Goal: Task Accomplishment & Management: Complete application form

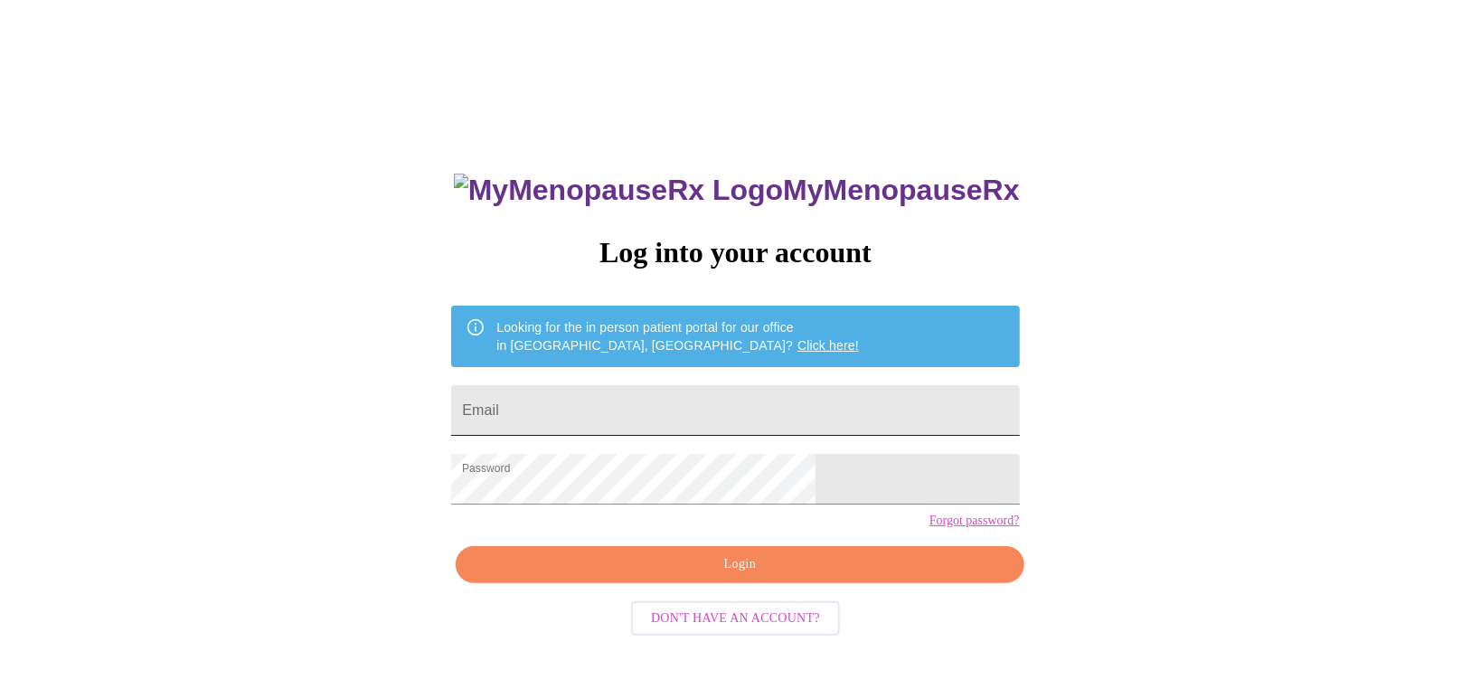
click at [675, 413] on input "Email" at bounding box center [735, 410] width 568 height 51
type input "[EMAIL_ADDRESS][DOMAIN_NAME]"
click at [760, 576] on span "Login" at bounding box center [739, 564] width 526 height 23
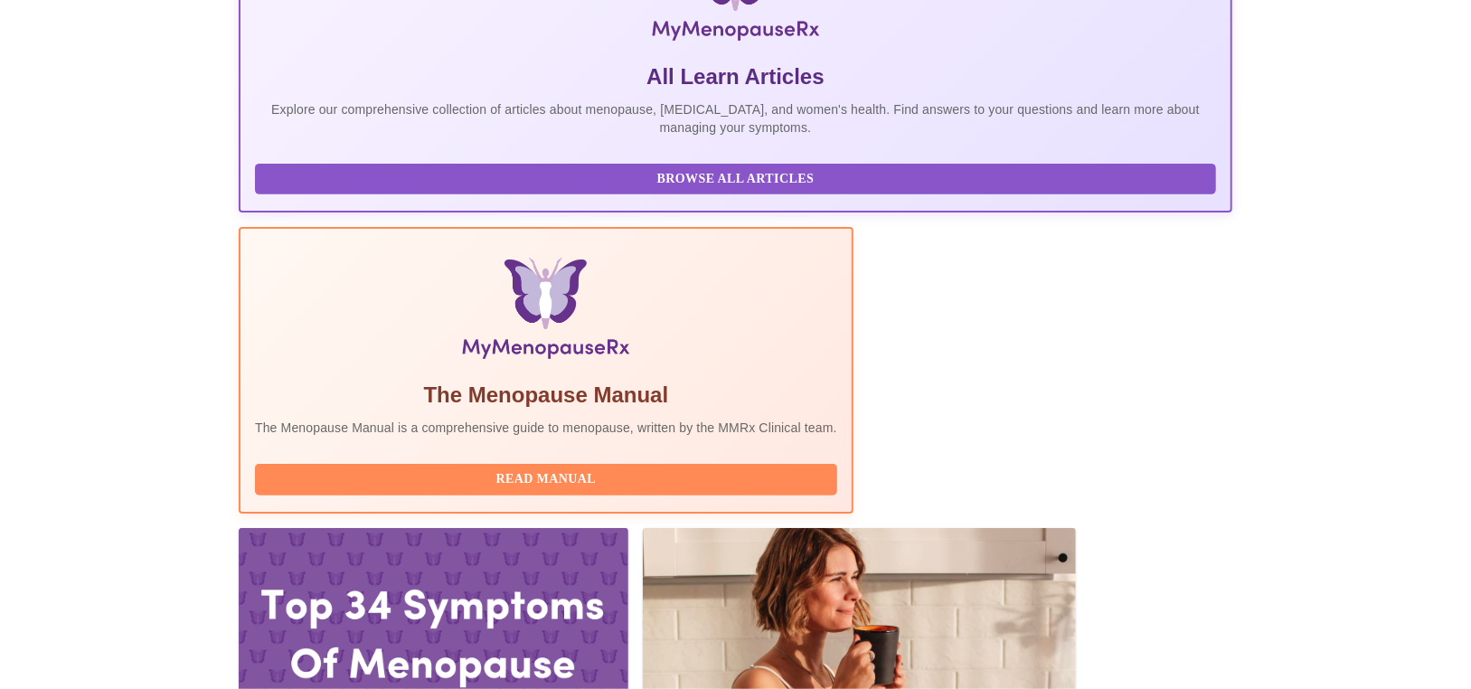
scroll to position [542, 0]
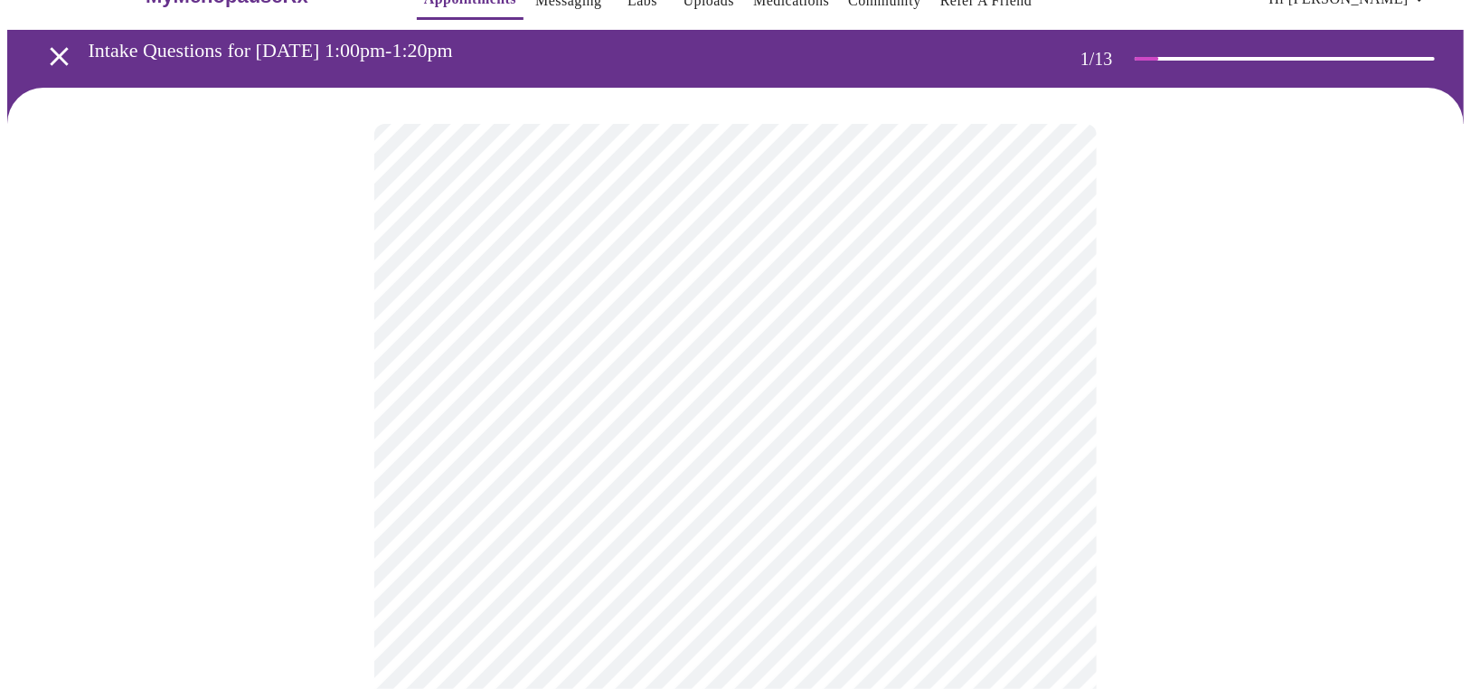
scroll to position [90, 0]
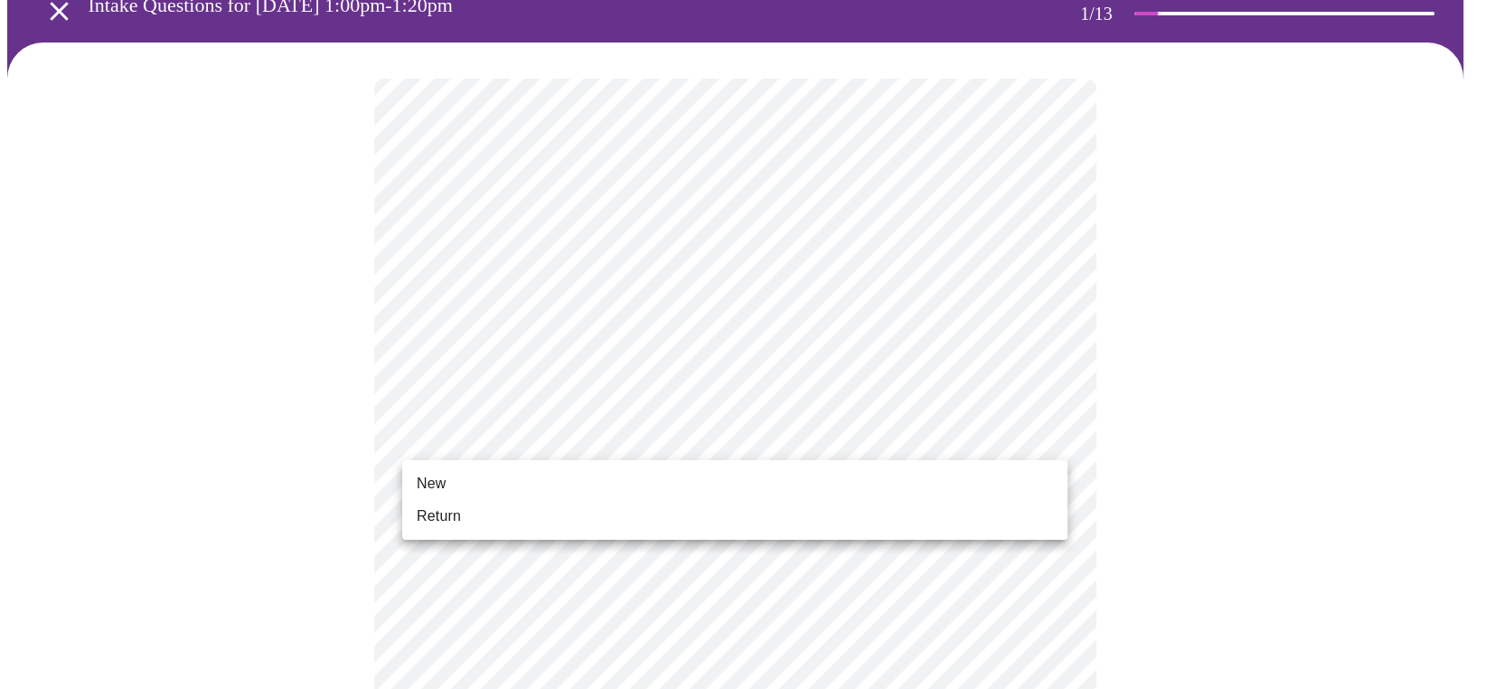
click at [446, 523] on span "Return" at bounding box center [439, 516] width 44 height 22
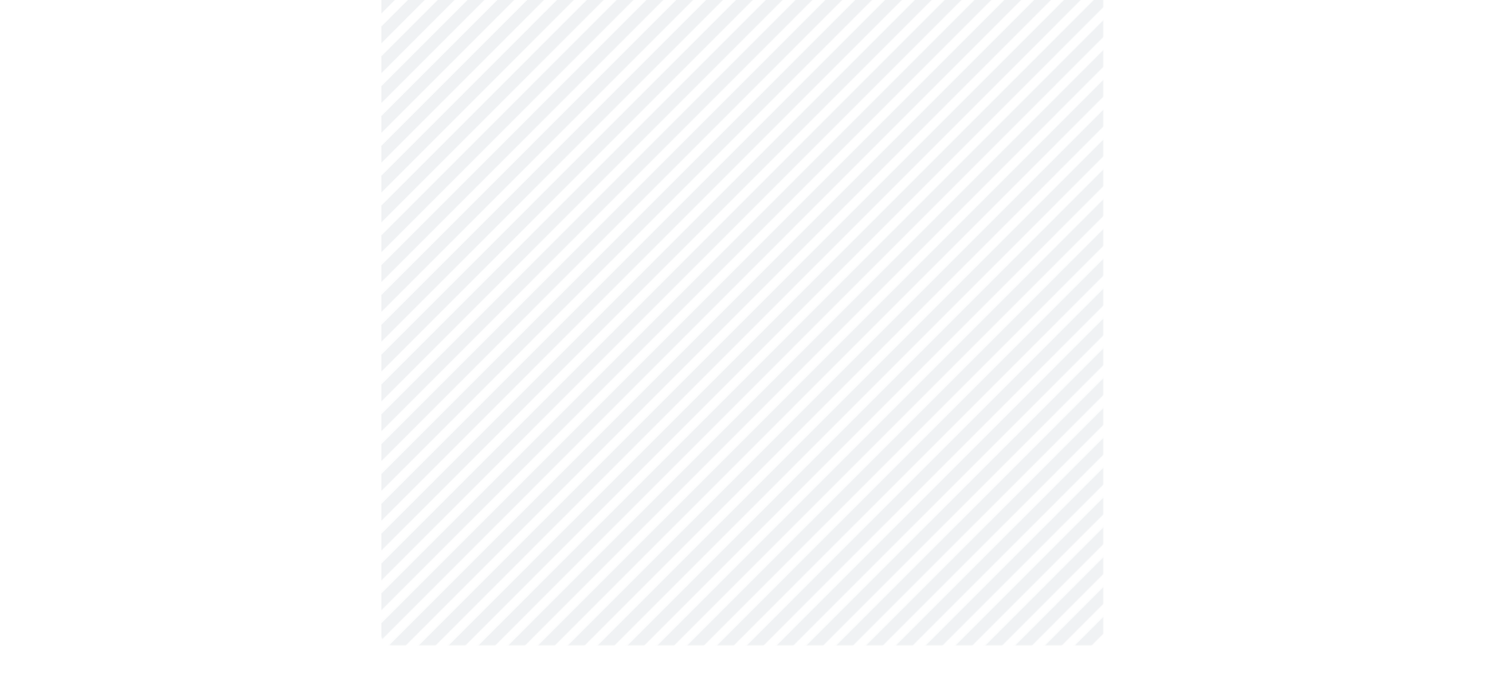
scroll to position [0, 0]
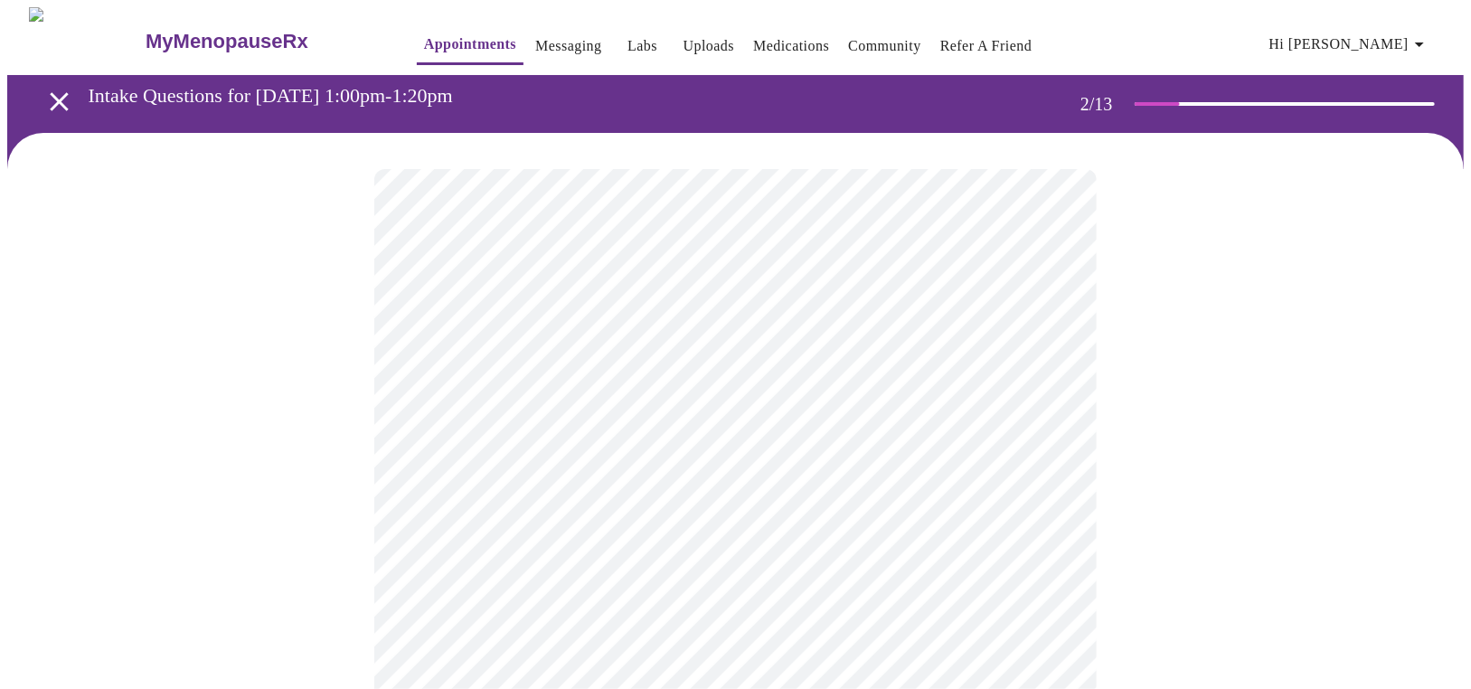
click at [737, 381] on body "MyMenopauseRx Appointments Messaging Labs Uploads Medications Community Refer a…" at bounding box center [735, 550] width 1457 height 1086
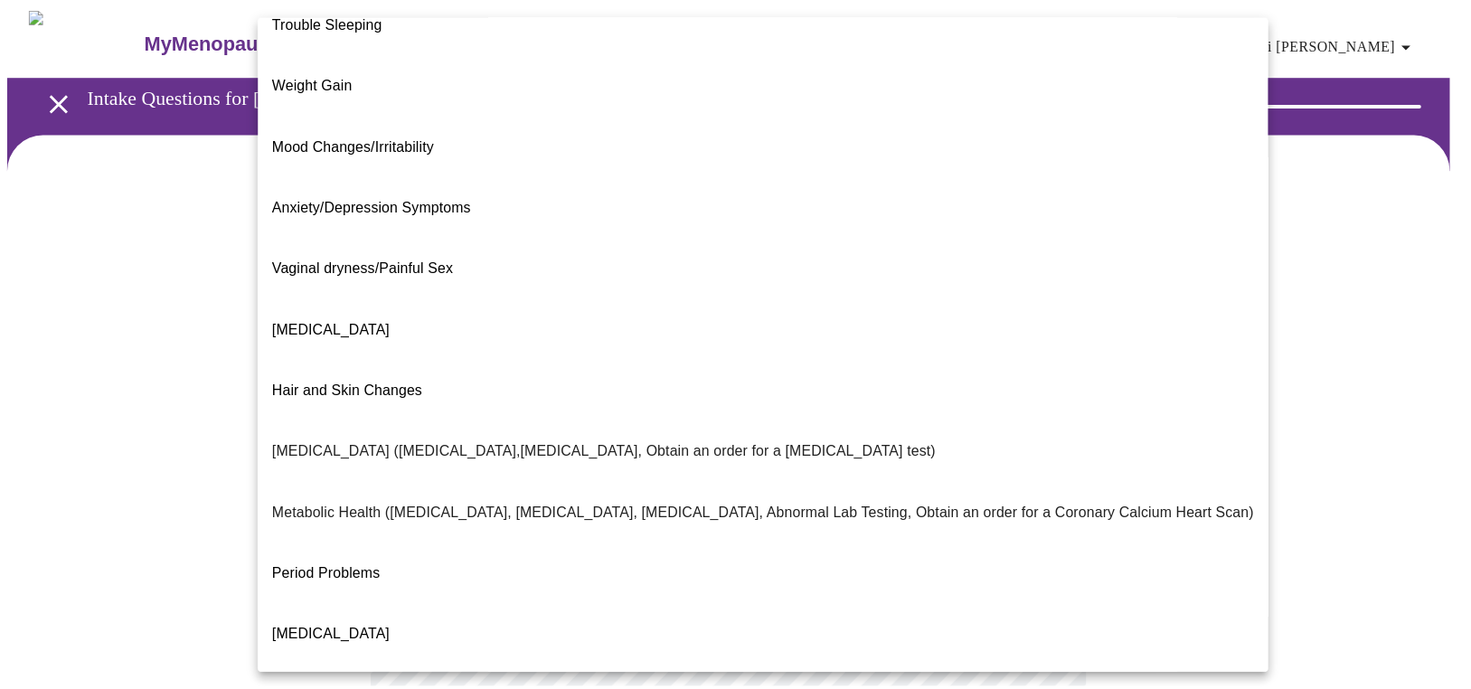
scroll to position [246, 0]
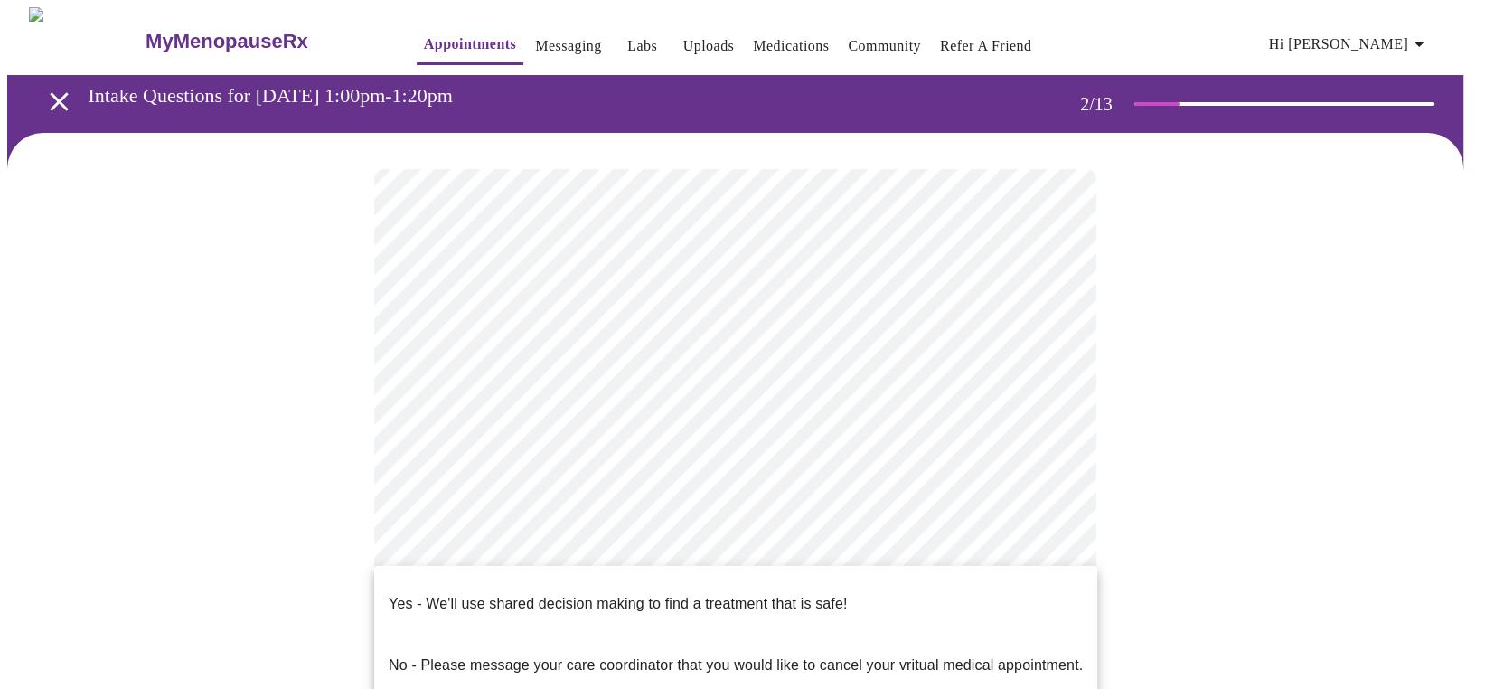
click at [608, 561] on body "MyMenopauseRx Appointments Messaging Labs Uploads Medications Community Refer a…" at bounding box center [742, 544] width 1471 height 1075
click at [561, 593] on p "Yes - We'll use shared decision making to find a treatment that is safe!" at bounding box center [618, 604] width 458 height 22
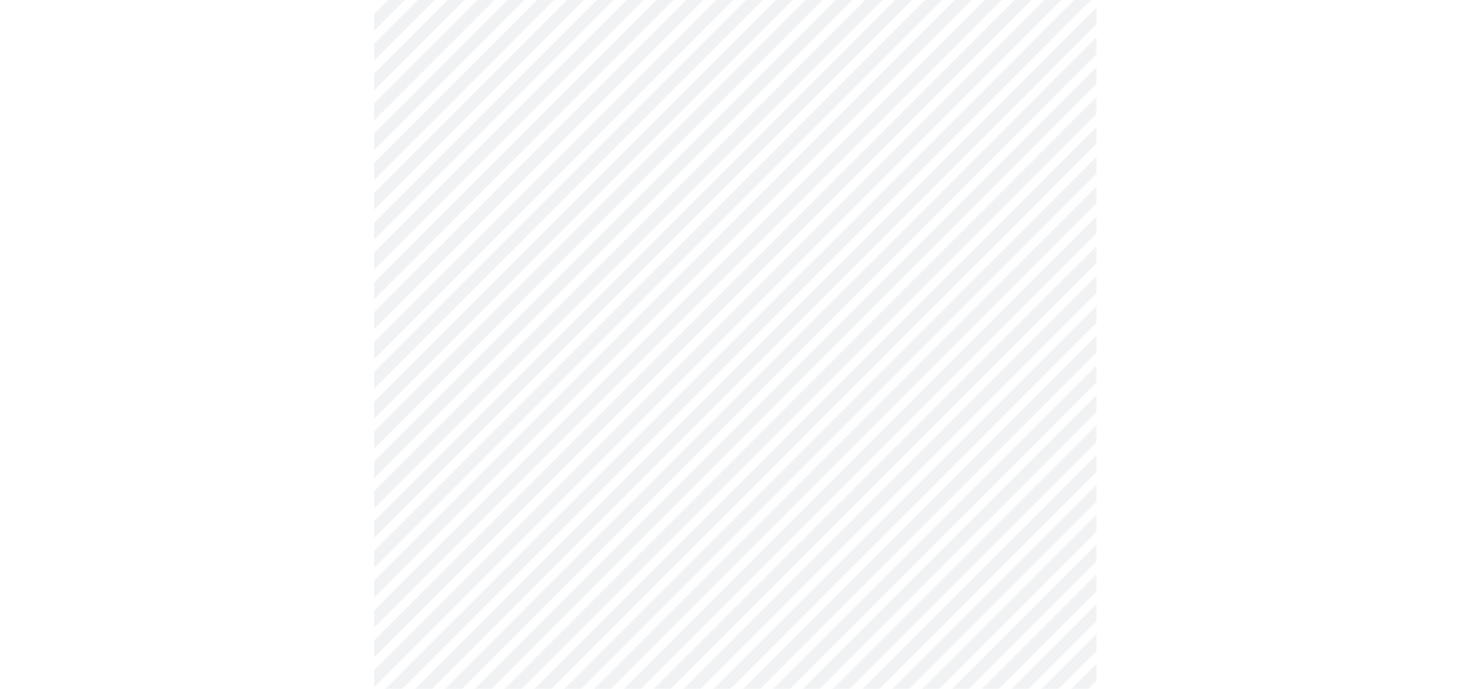
scroll to position [0, 0]
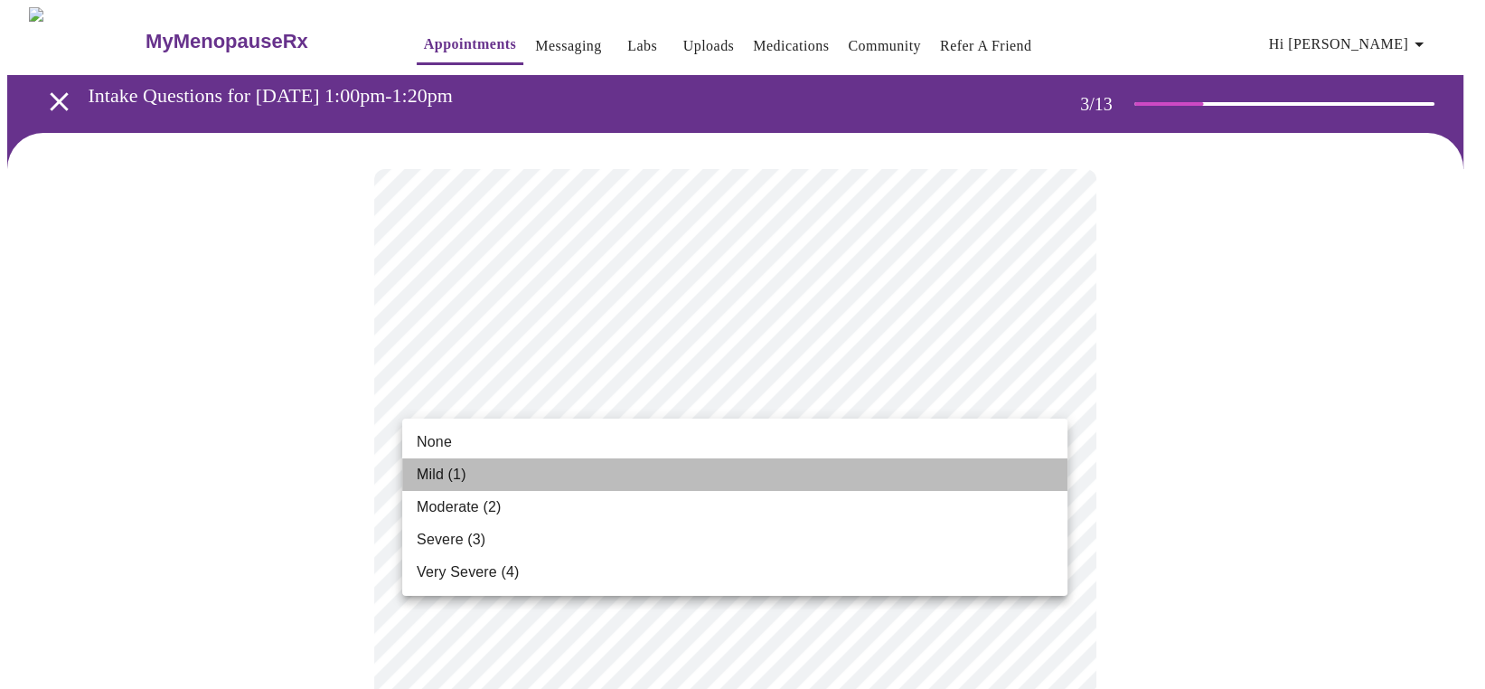
click at [464, 477] on span "Mild (1)" at bounding box center [442, 475] width 50 height 22
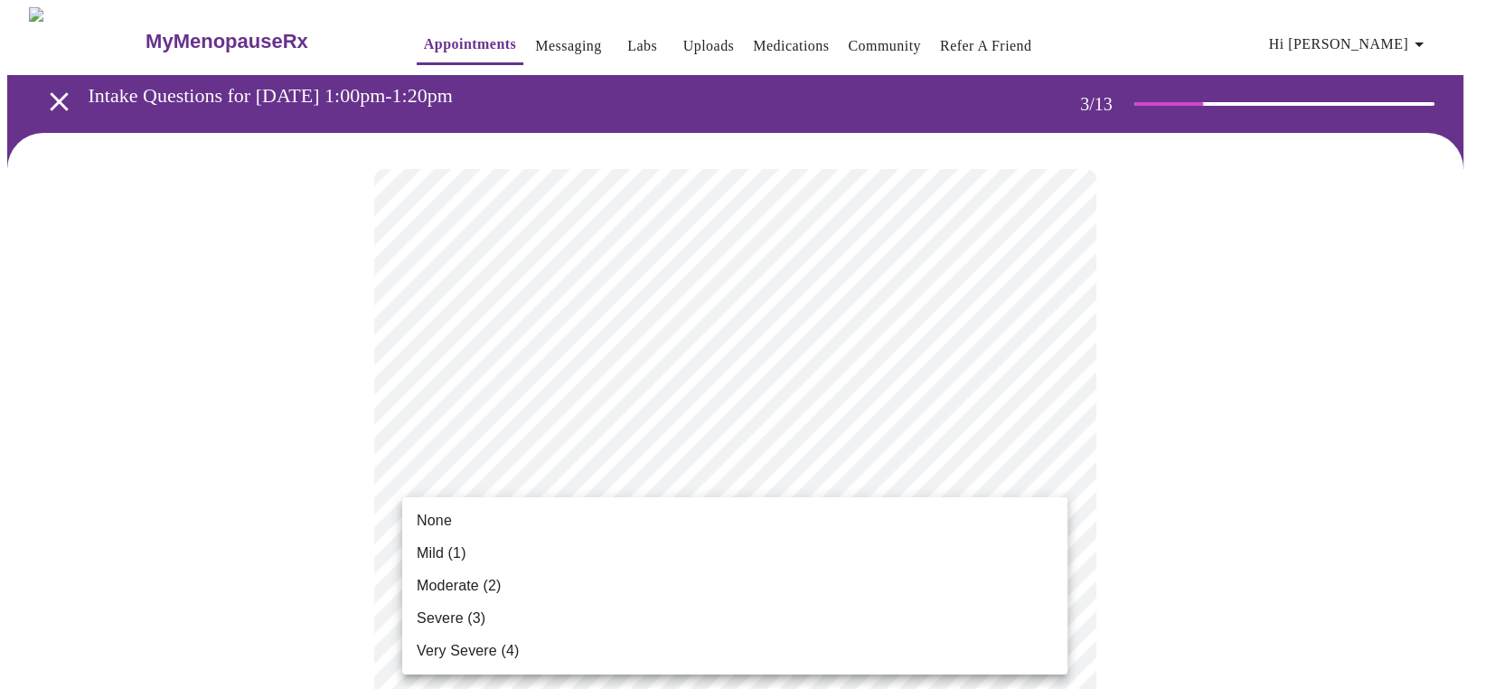
click at [494, 525] on li "None" at bounding box center [734, 521] width 665 height 33
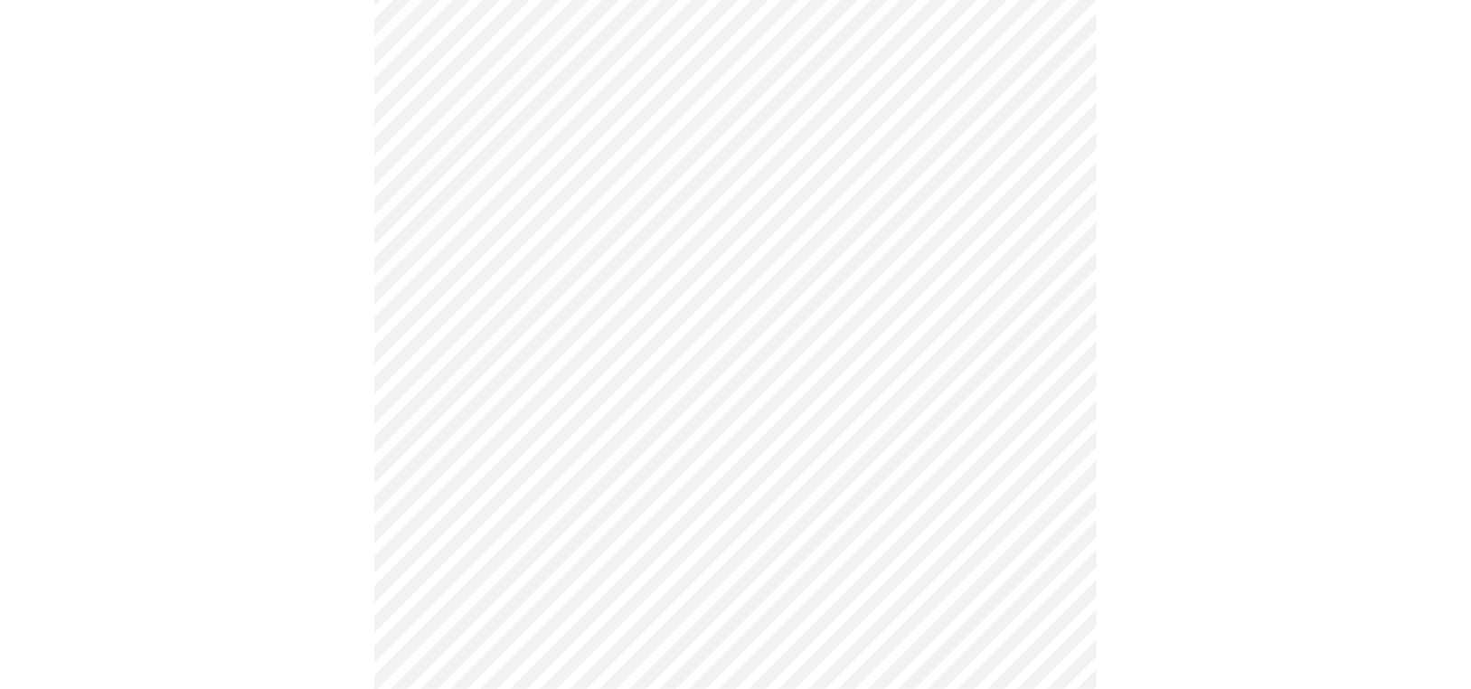
scroll to position [181, 0]
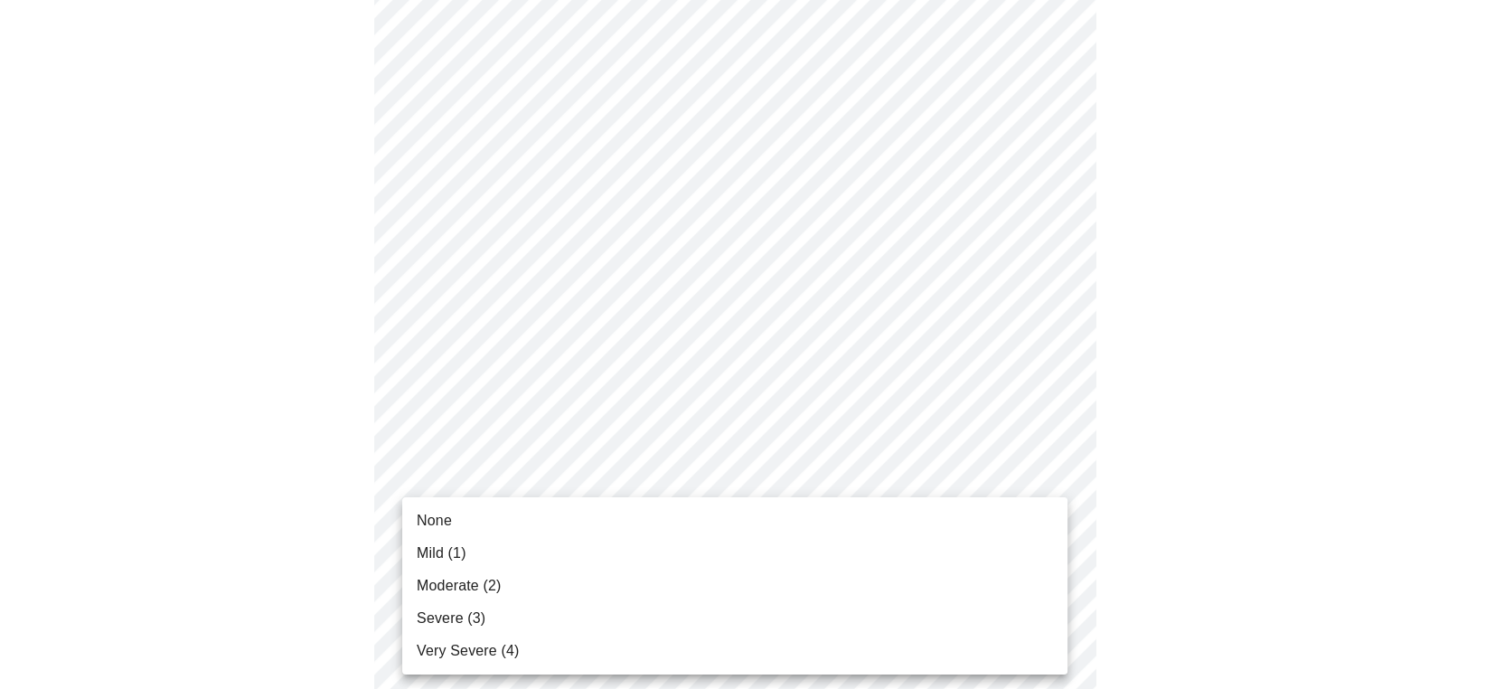
click at [445, 552] on span "Mild (1)" at bounding box center [442, 553] width 50 height 22
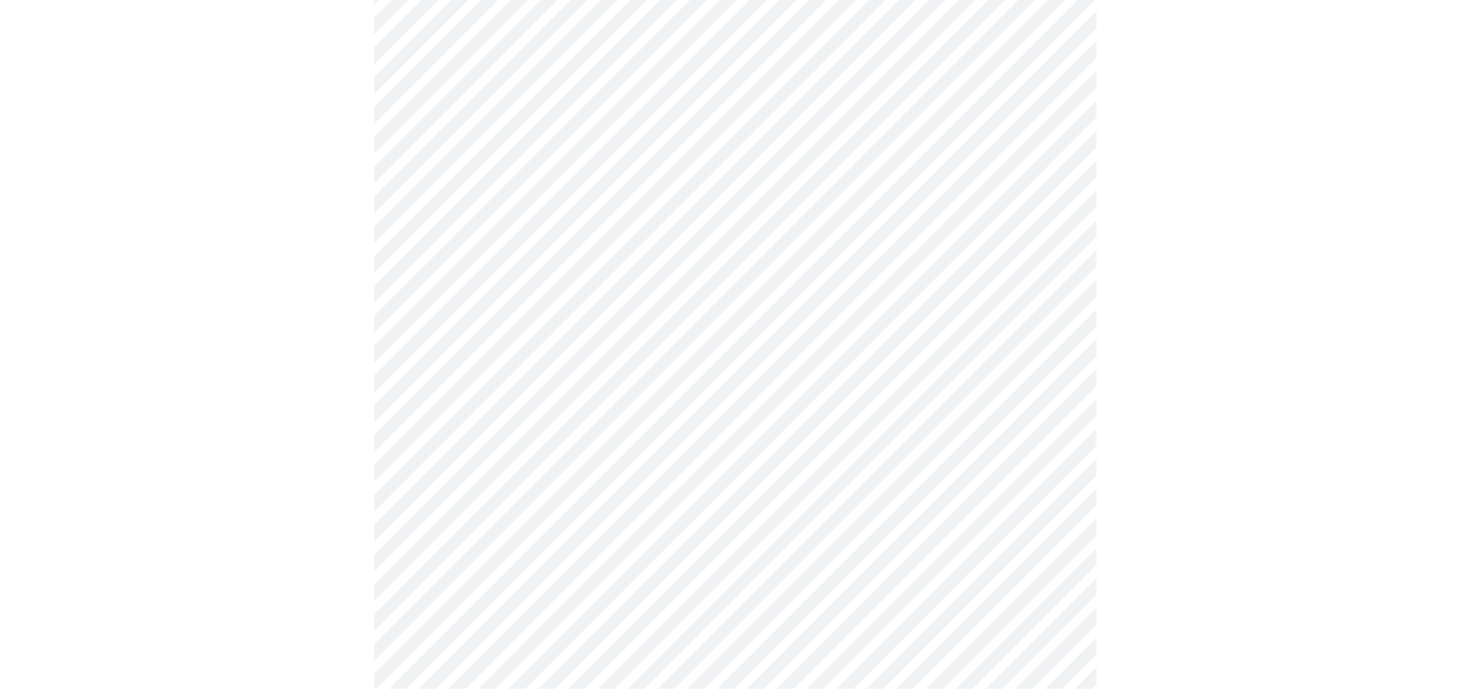
scroll to position [362, 0]
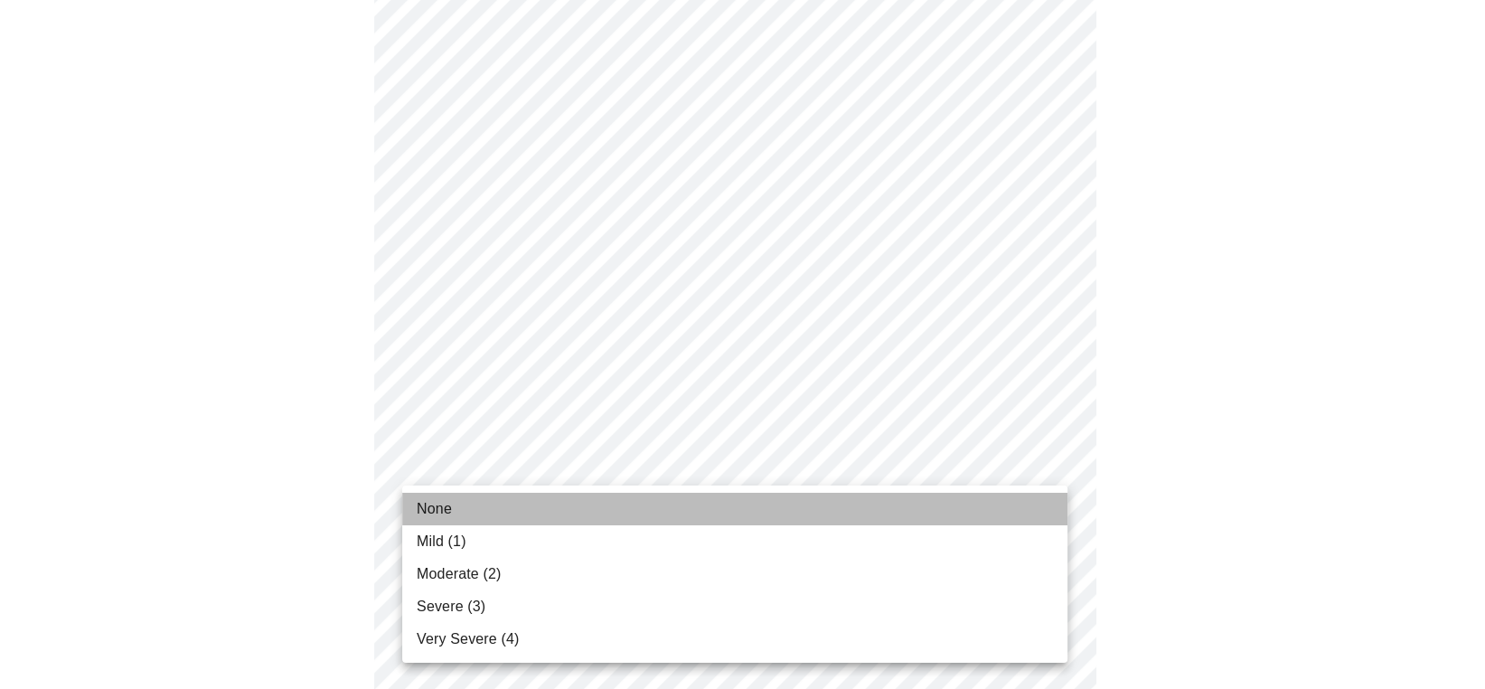
click at [492, 495] on li "None" at bounding box center [734, 509] width 665 height 33
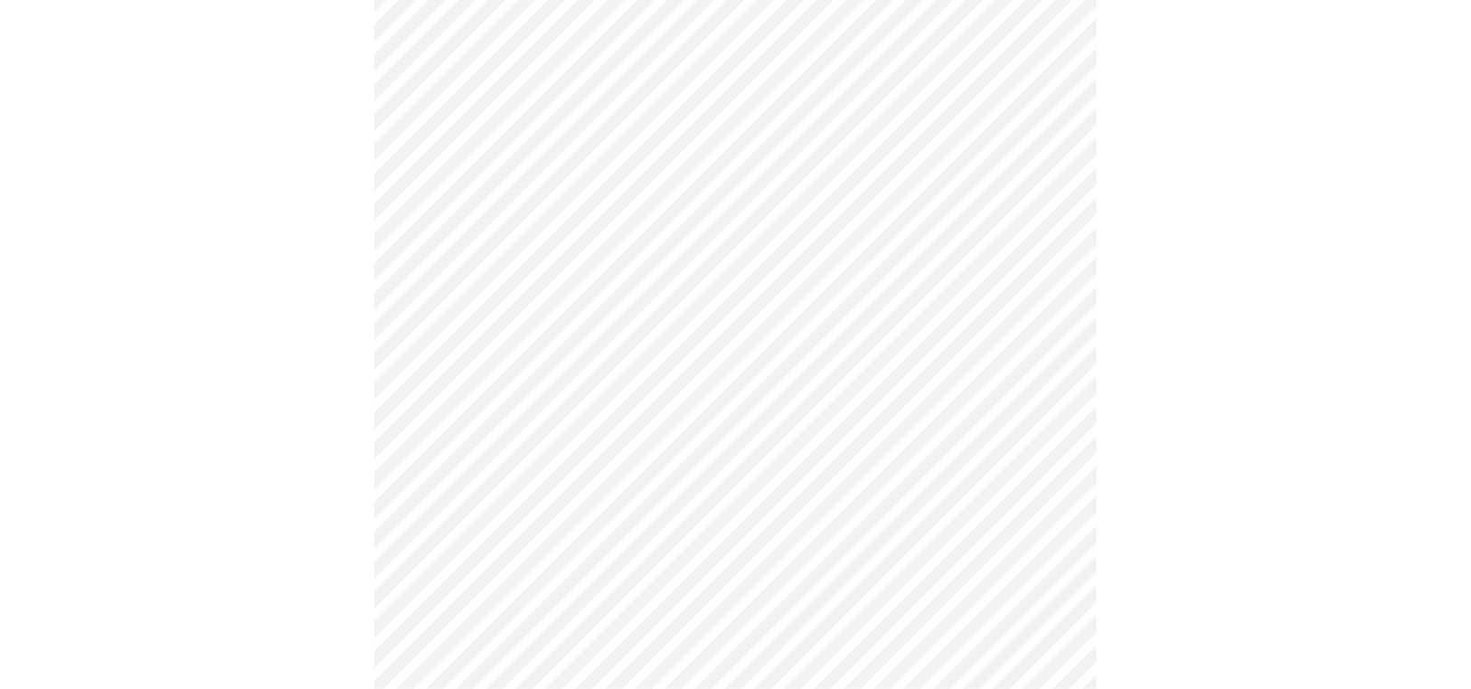
scroll to position [542, 0]
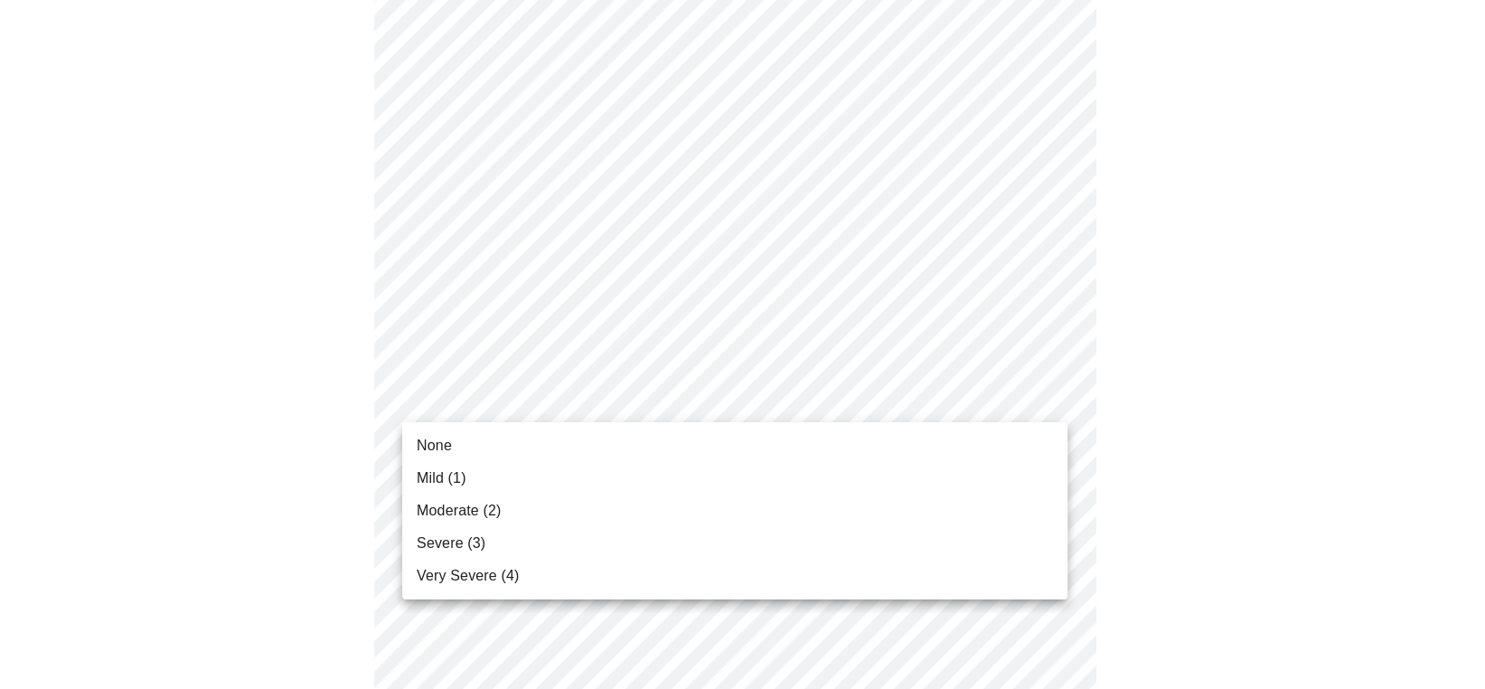
click at [562, 391] on body "MyMenopauseRx Appointments Messaging Labs Uploads Medications Community Refer a…" at bounding box center [742, 616] width 1471 height 2303
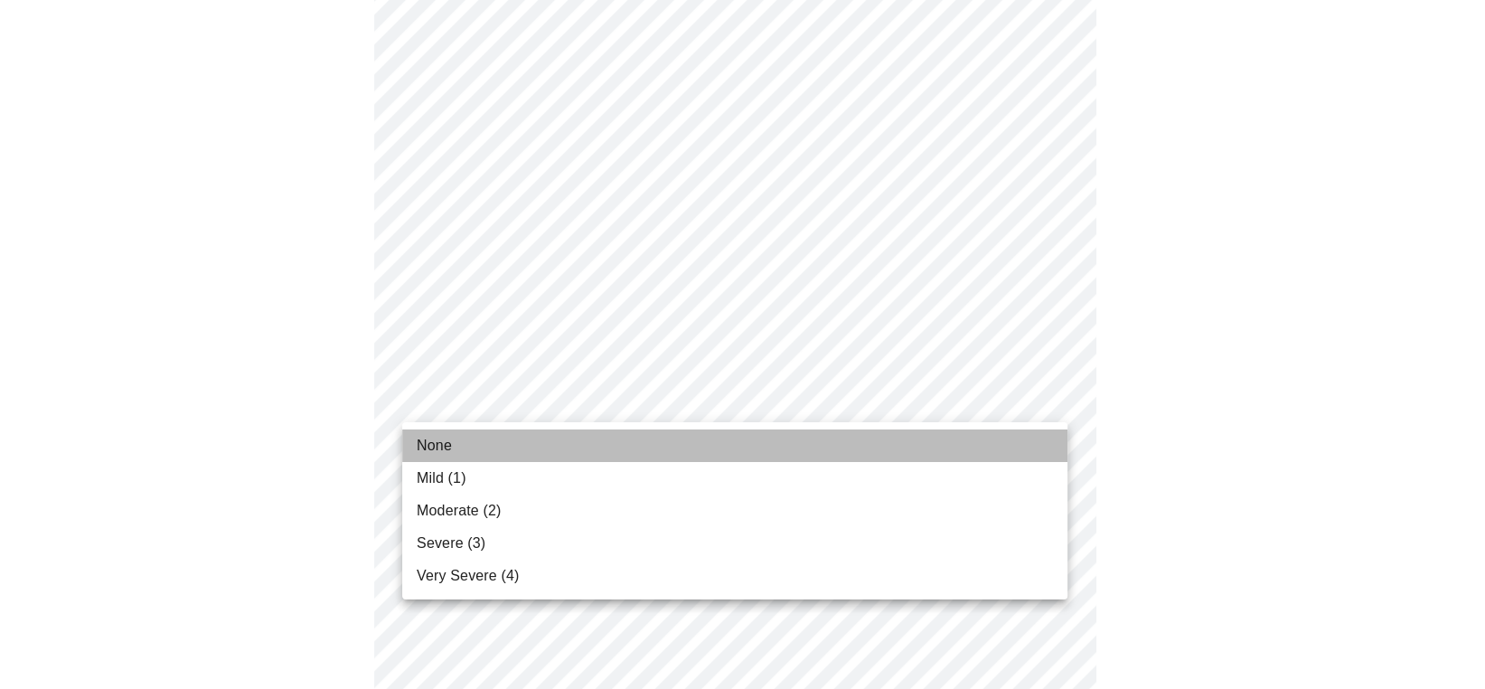
click at [477, 441] on li "None" at bounding box center [734, 445] width 665 height 33
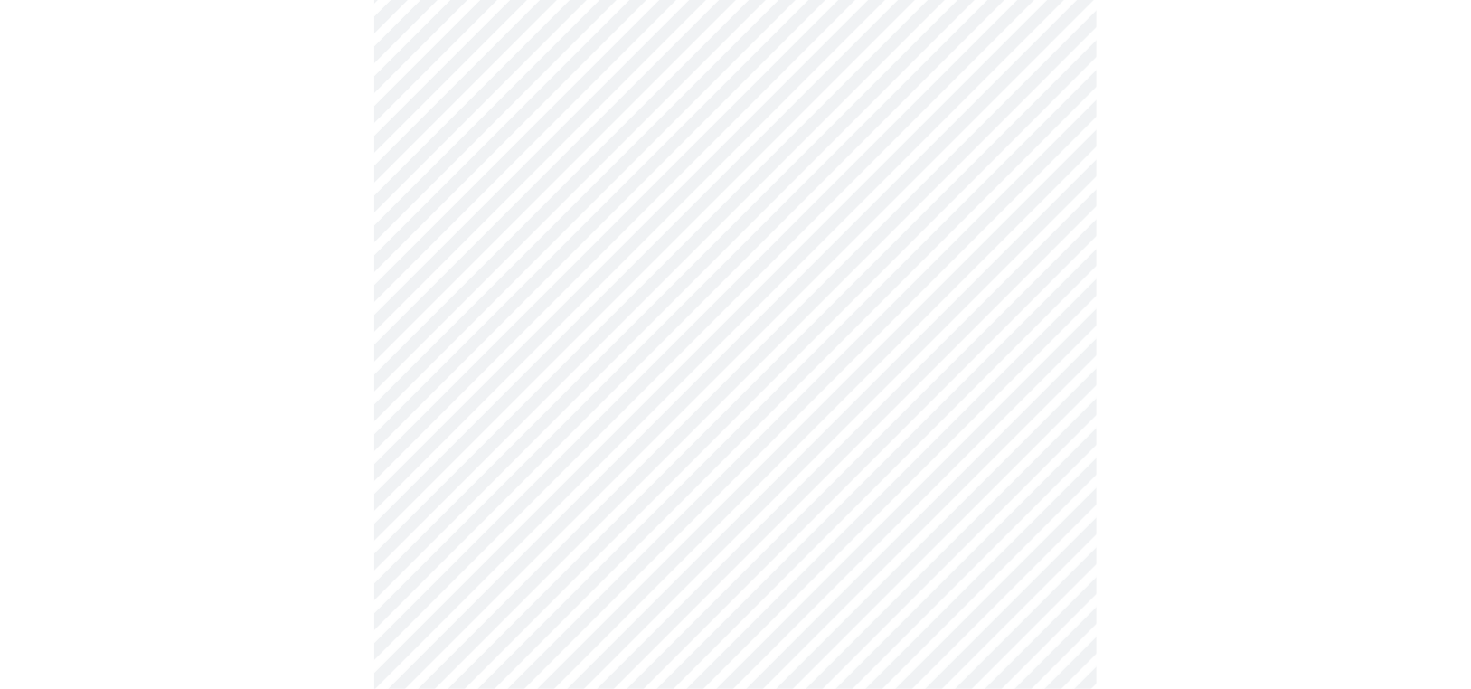
scroll to position [633, 0]
click at [562, 425] on body "MyMenopauseRx Appointments Messaging Labs Uploads Medications Community Refer a…" at bounding box center [735, 513] width 1457 height 2278
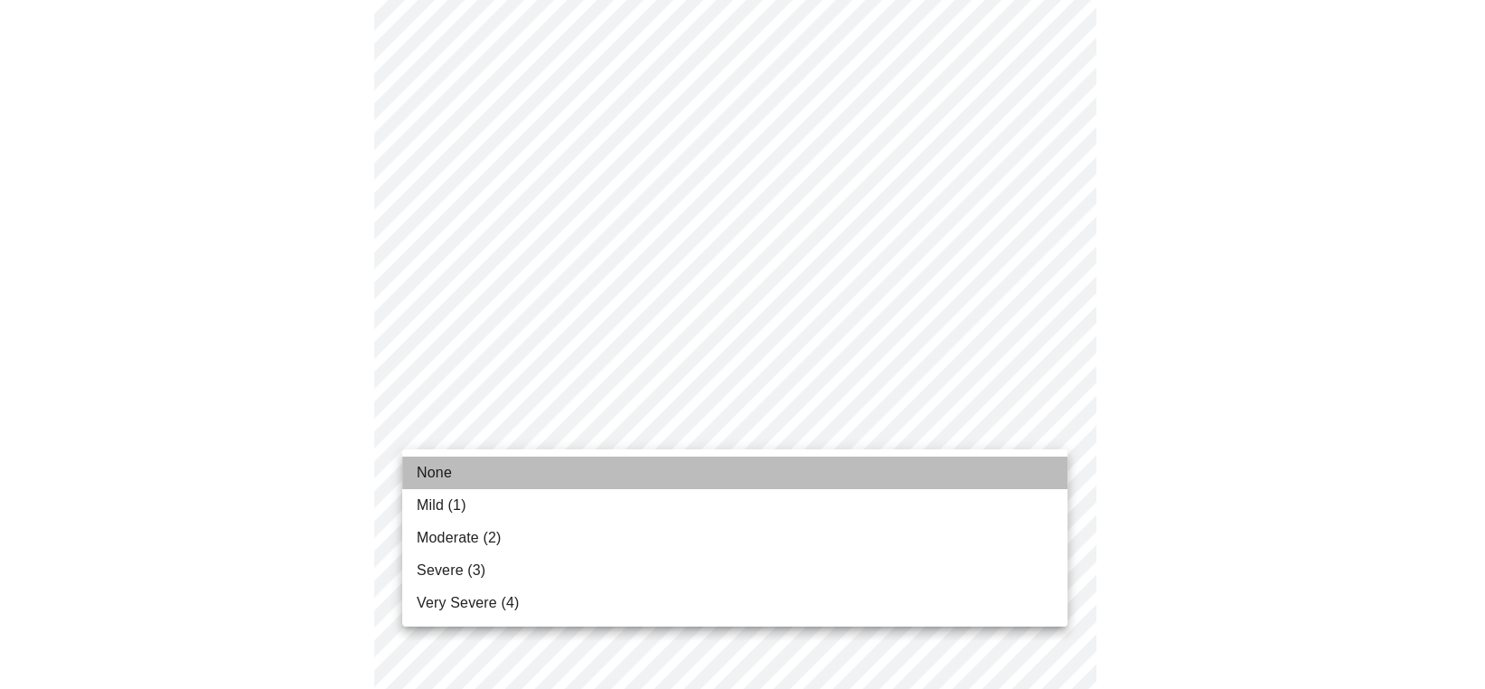
click at [439, 469] on span "None" at bounding box center [434, 473] width 35 height 22
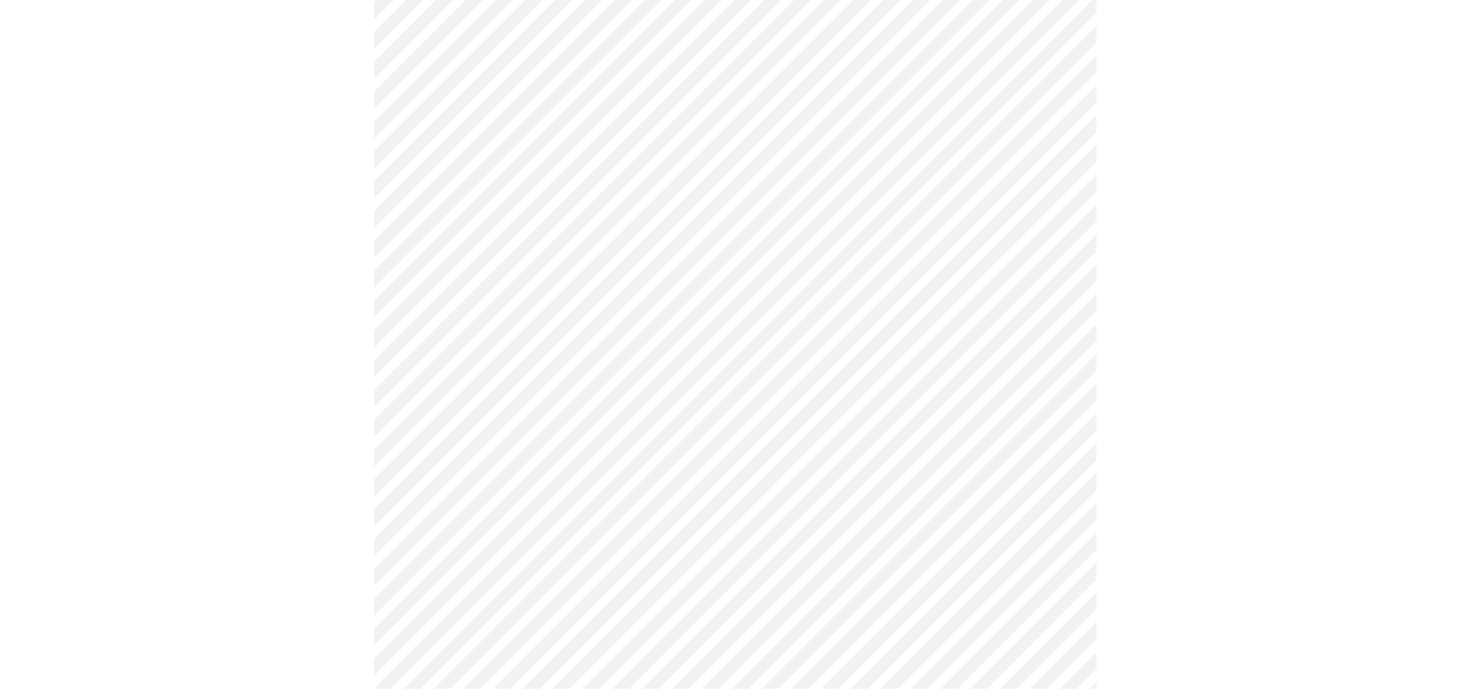
scroll to position [814, 0]
click at [551, 404] on body "MyMenopauseRx Appointments Messaging Labs Uploads Medications Community Refer a…" at bounding box center [735, 320] width 1457 height 2252
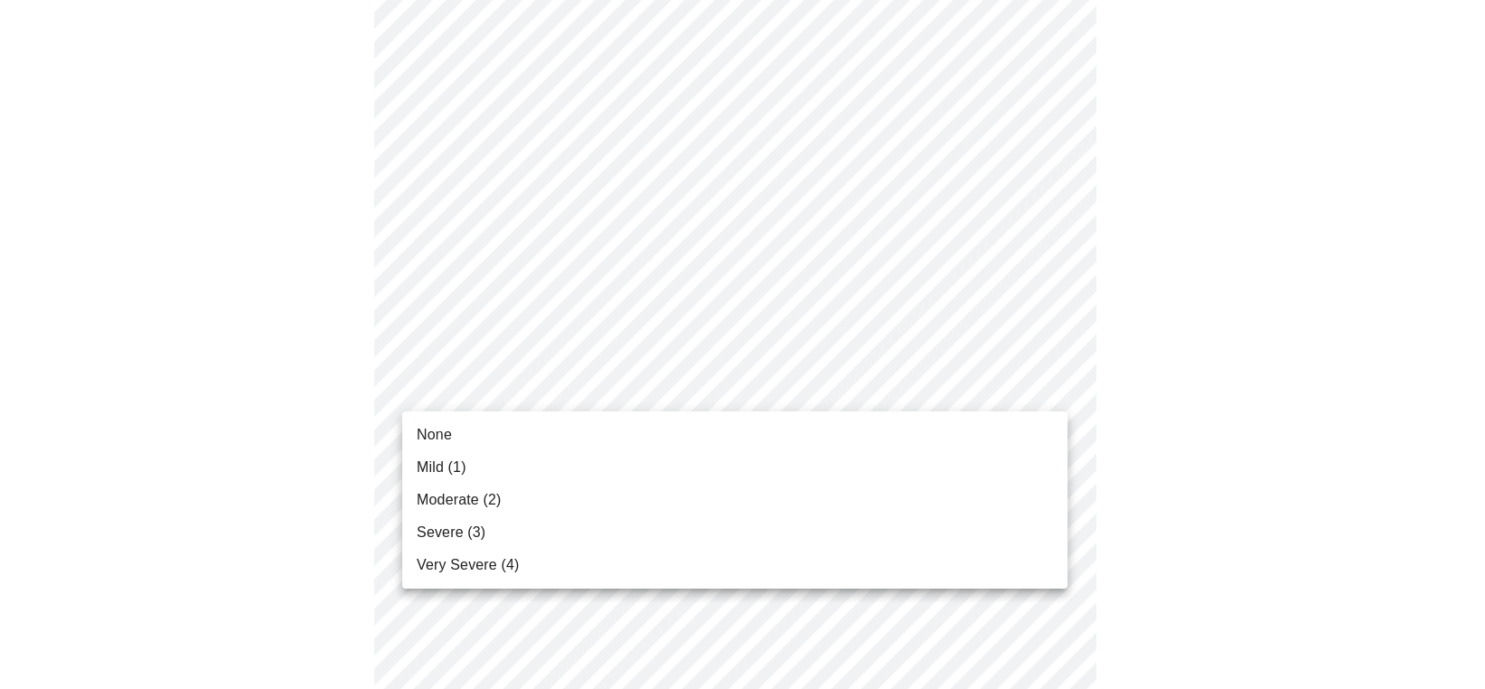
click at [454, 457] on span "Mild (1)" at bounding box center [442, 468] width 50 height 22
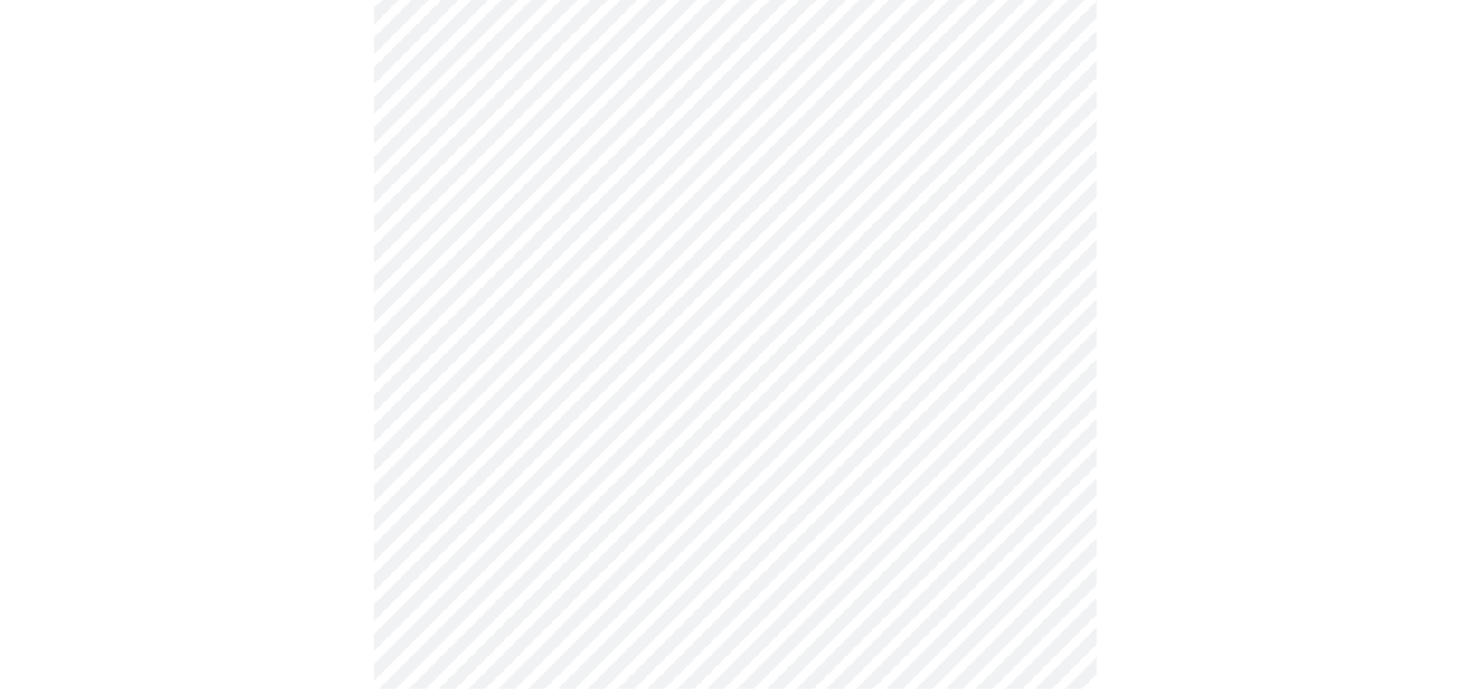
scroll to position [904, 0]
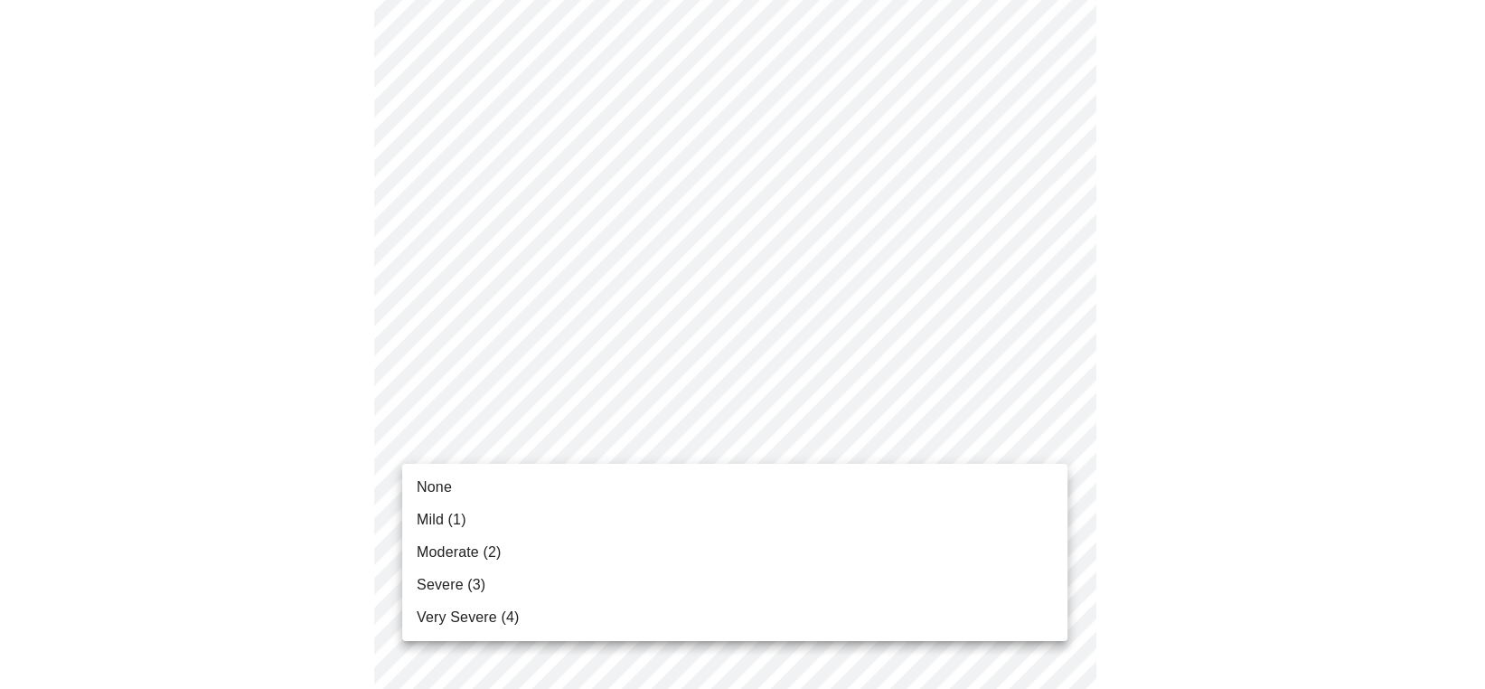
click at [561, 435] on body "MyMenopauseRx Appointments Messaging Labs Uploads Medications Community Refer a…" at bounding box center [742, 216] width 1471 height 2227
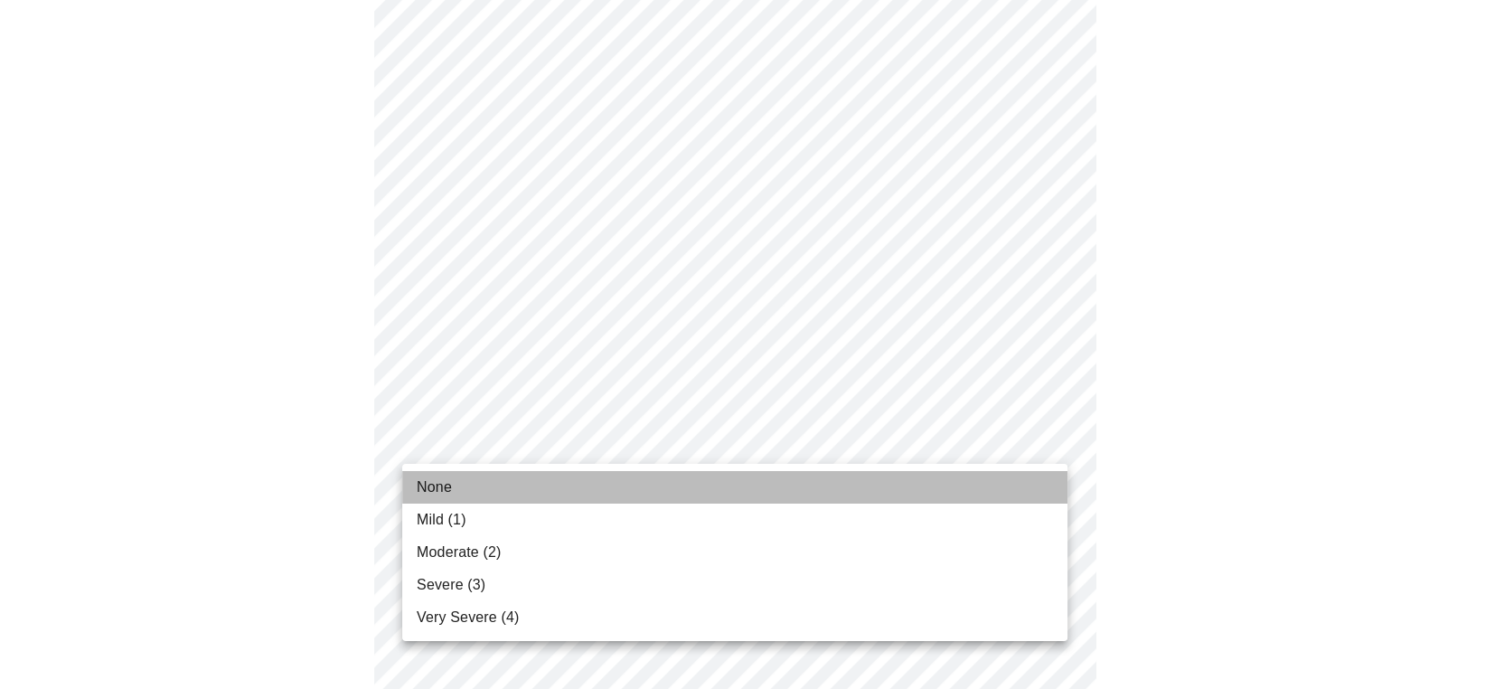
click at [441, 480] on span "None" at bounding box center [434, 487] width 35 height 22
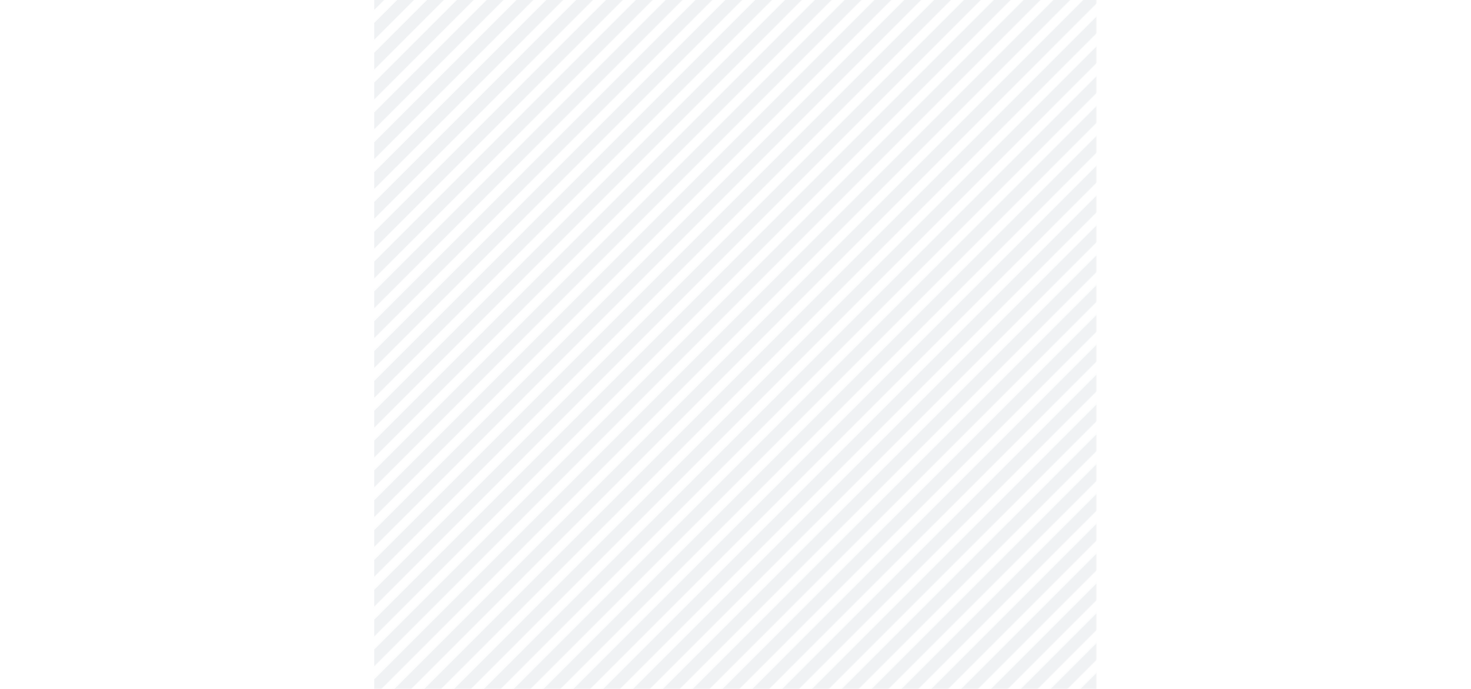
scroll to position [1085, 0]
click at [486, 405] on body "MyMenopauseRx Appointments Messaging Labs Uploads Medications Community Refer a…" at bounding box center [742, 23] width 1471 height 2202
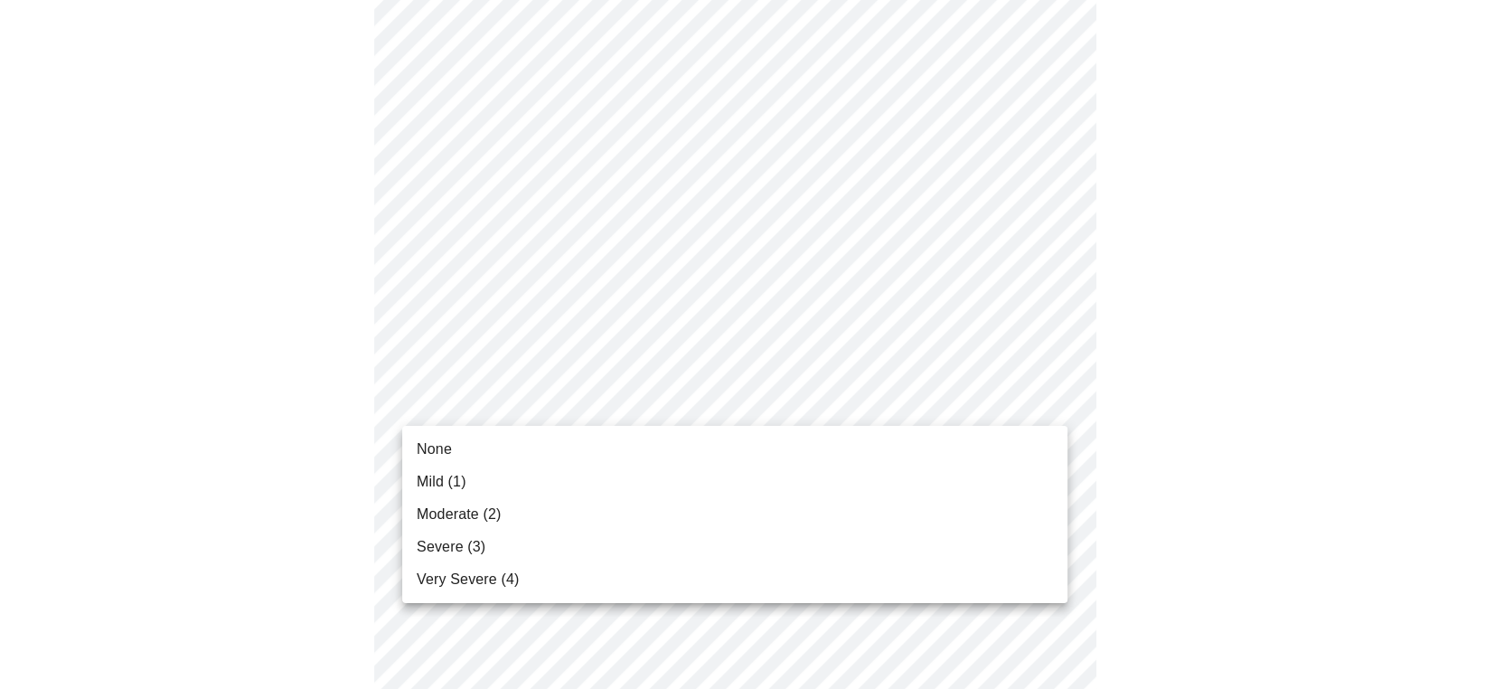
click at [465, 462] on li "None" at bounding box center [734, 449] width 665 height 33
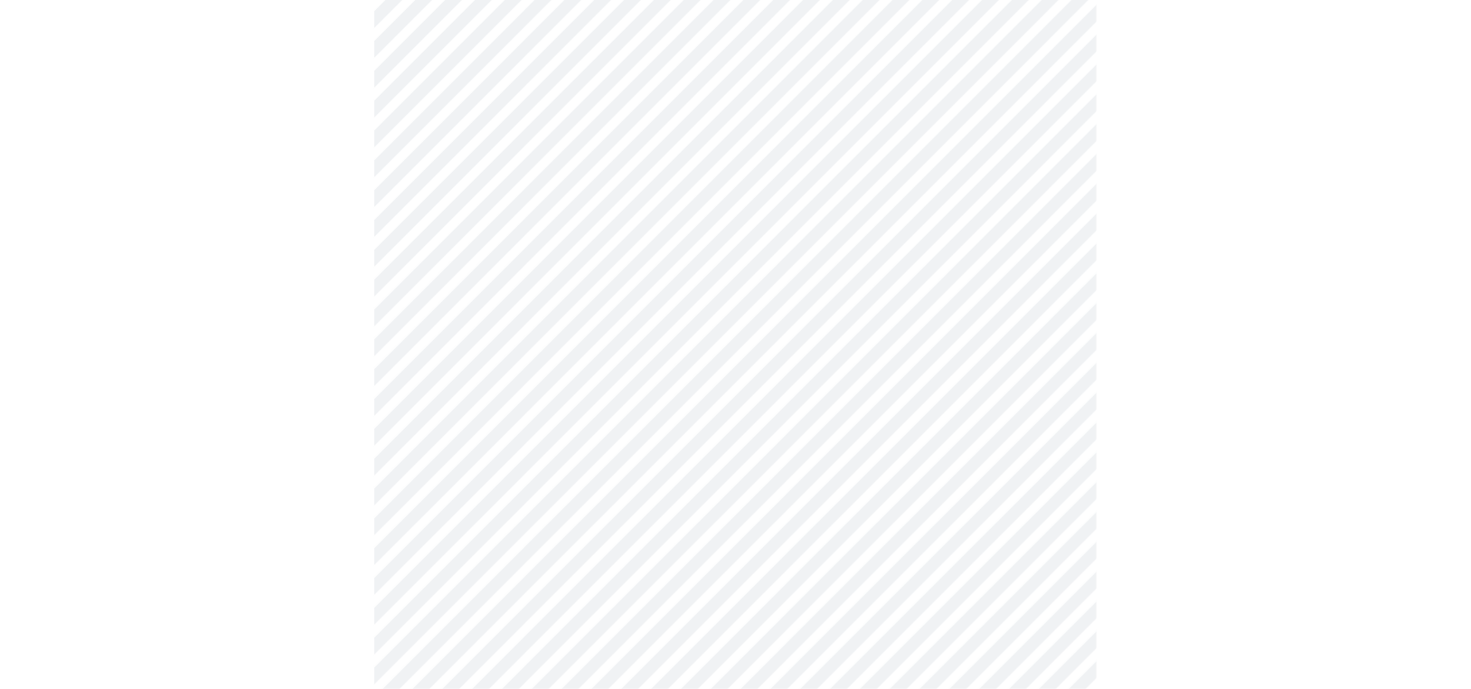
scroll to position [1175, 0]
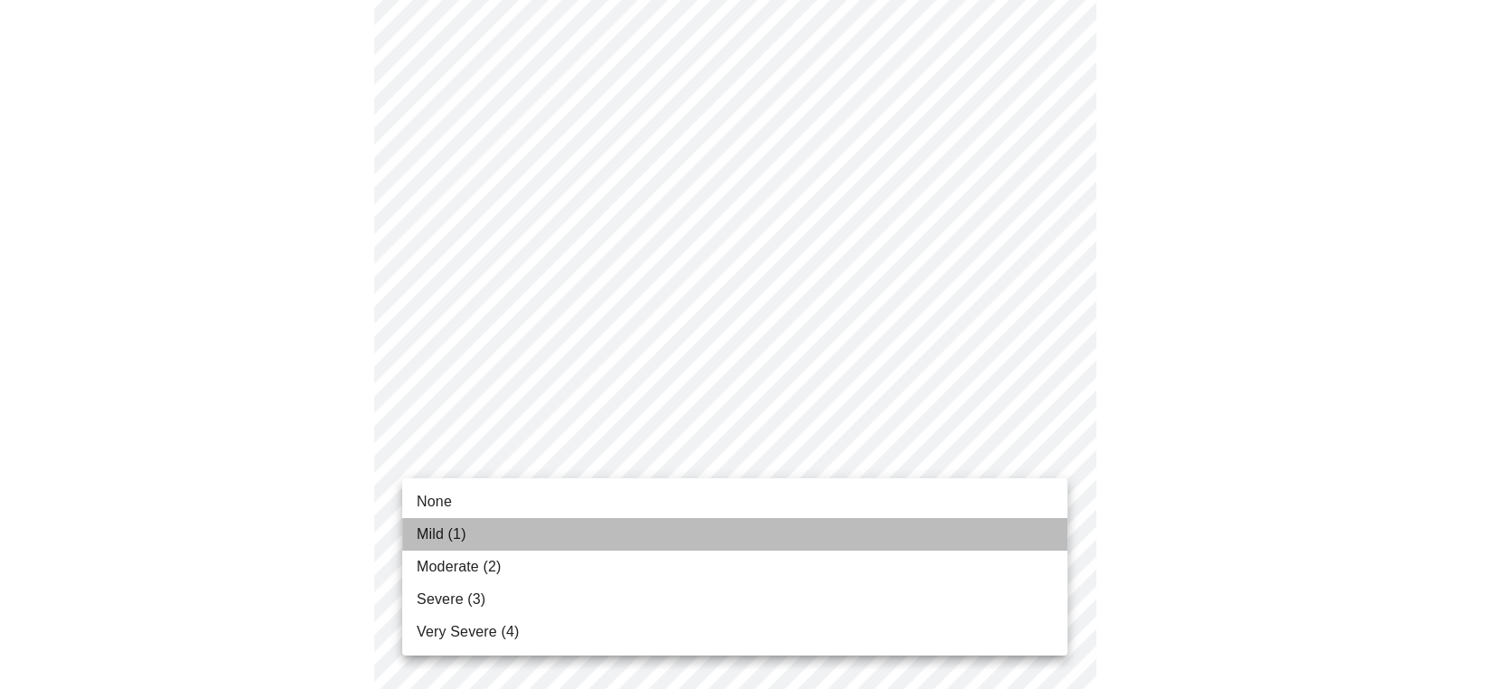
click at [441, 533] on span "Mild (1)" at bounding box center [442, 534] width 50 height 22
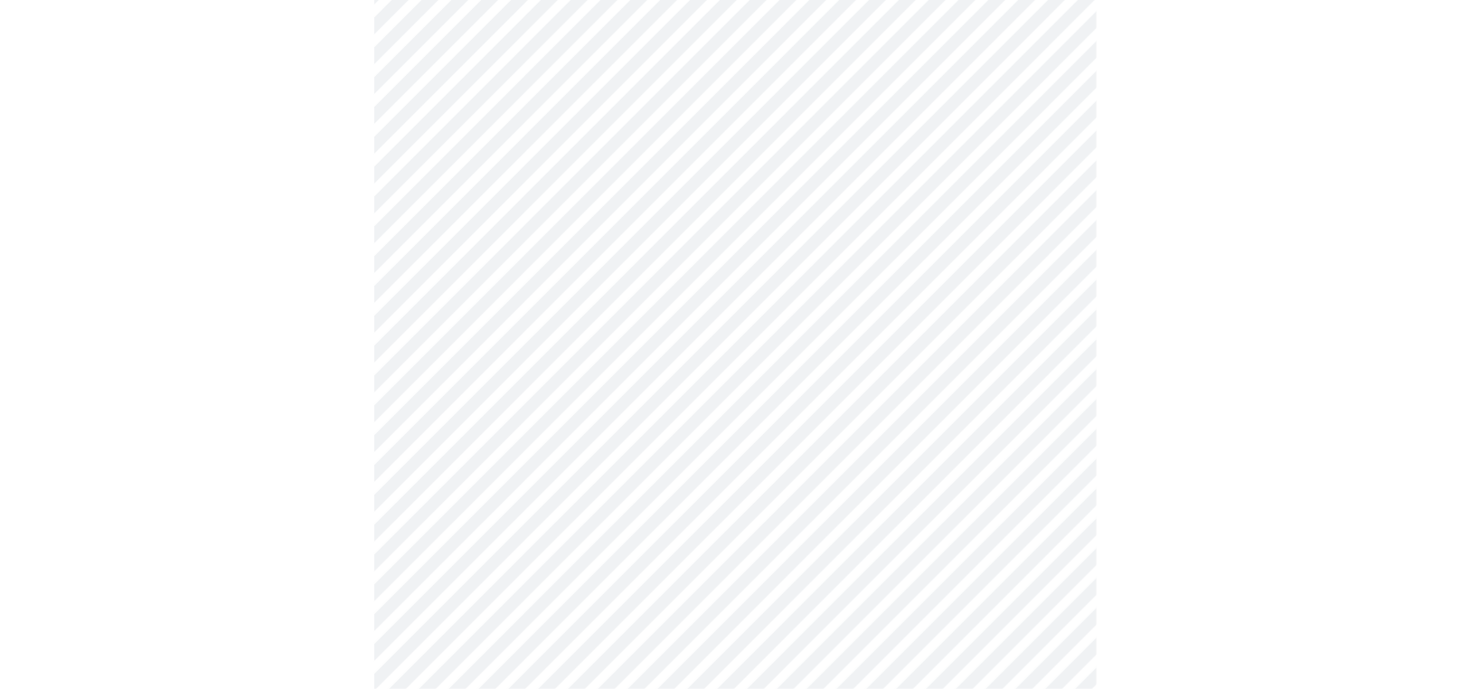
scroll to position [1356, 0]
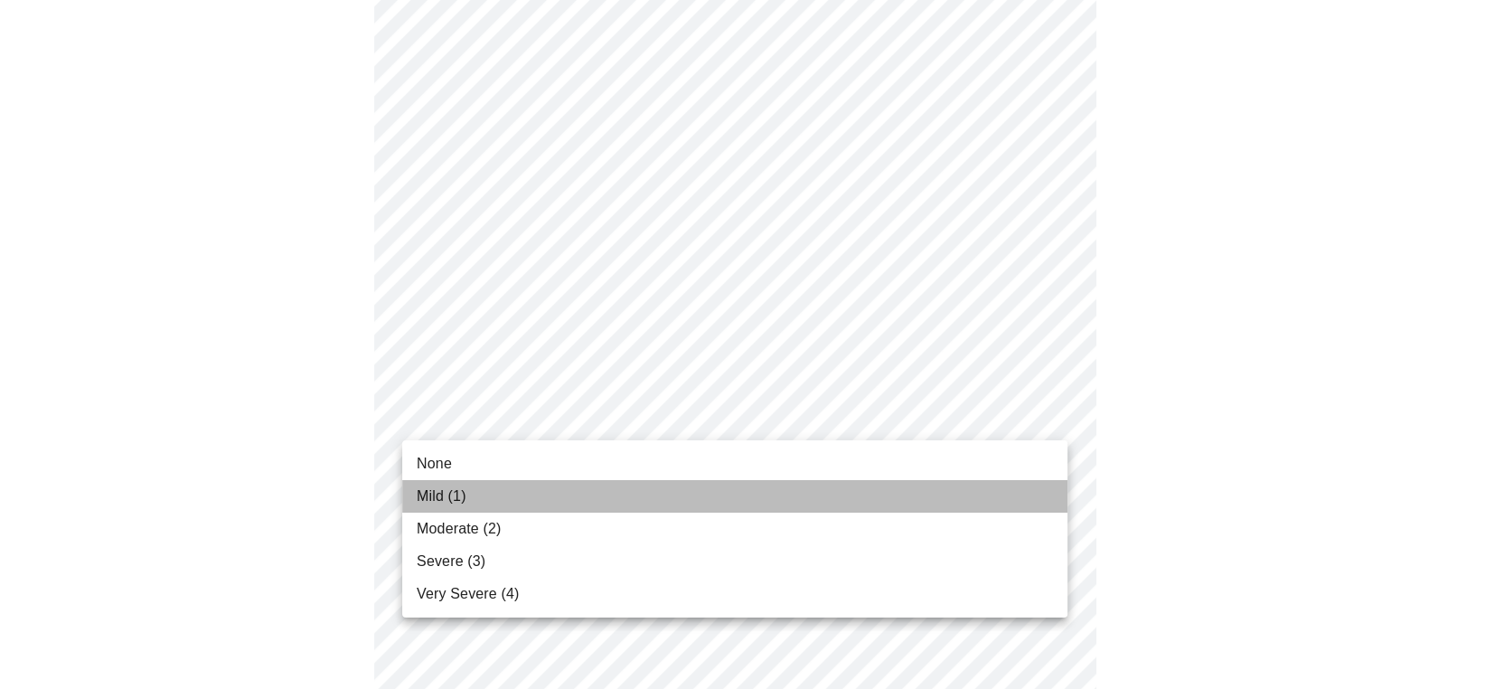
click at [448, 481] on li "Mild (1)" at bounding box center [734, 496] width 665 height 33
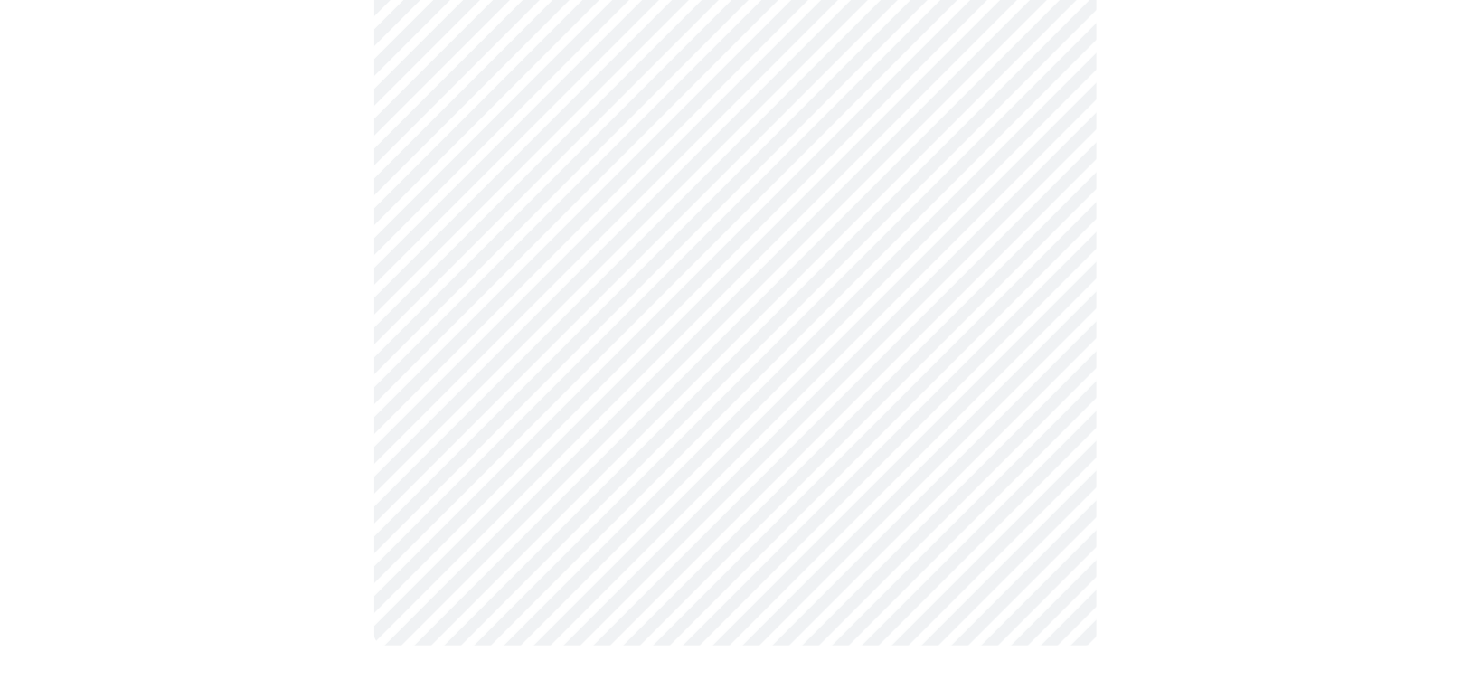
scroll to position [0, 0]
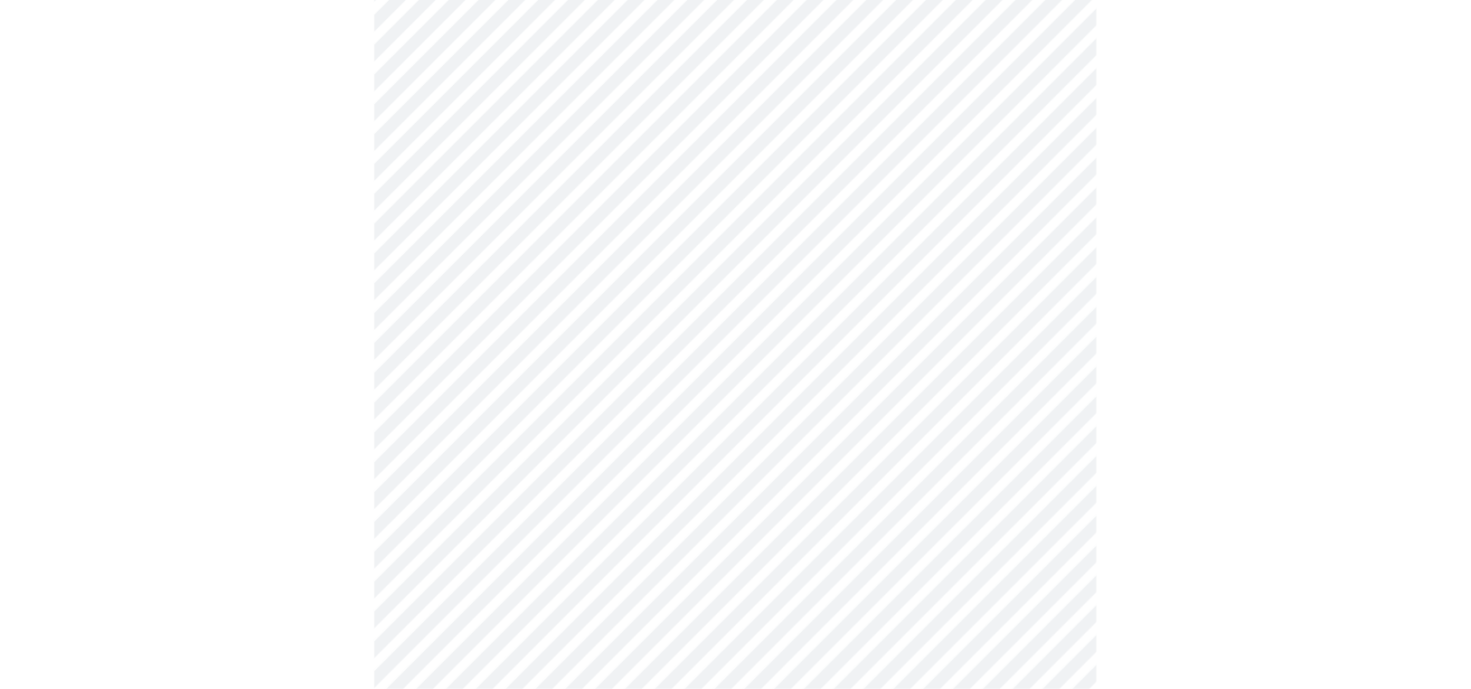
scroll to position [542, 0]
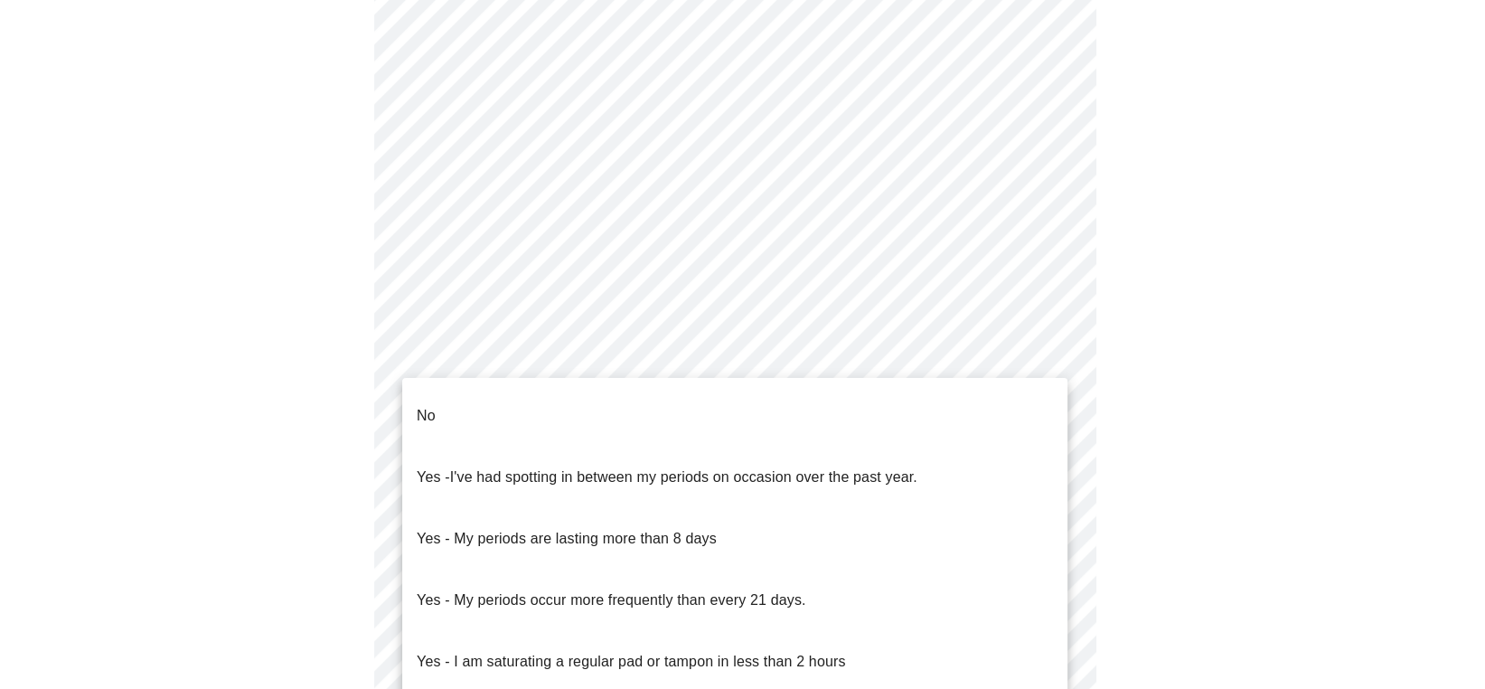
click at [467, 487] on body "MyMenopauseRx Appointments Messaging Labs Uploads Medications Community Refer a…" at bounding box center [742, 320] width 1471 height 1710
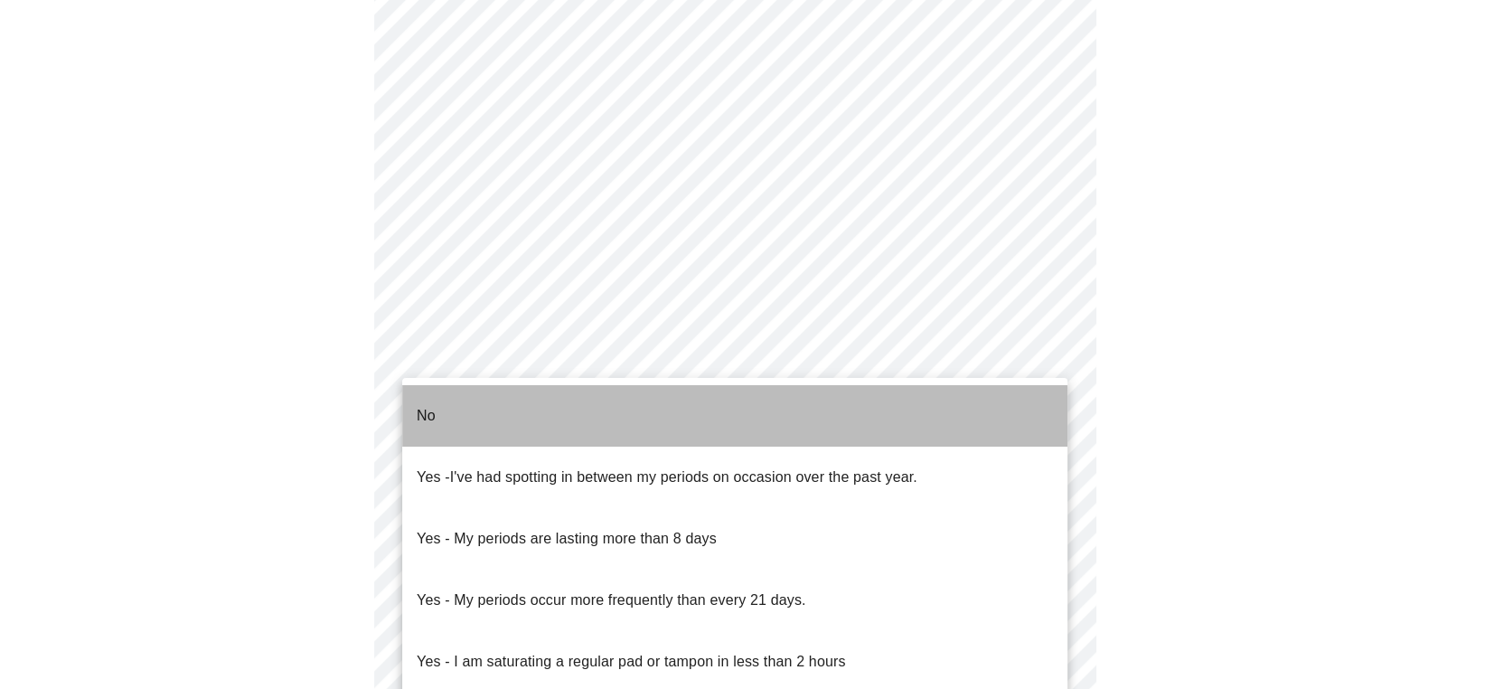
click at [460, 417] on li "No" at bounding box center [734, 415] width 665 height 61
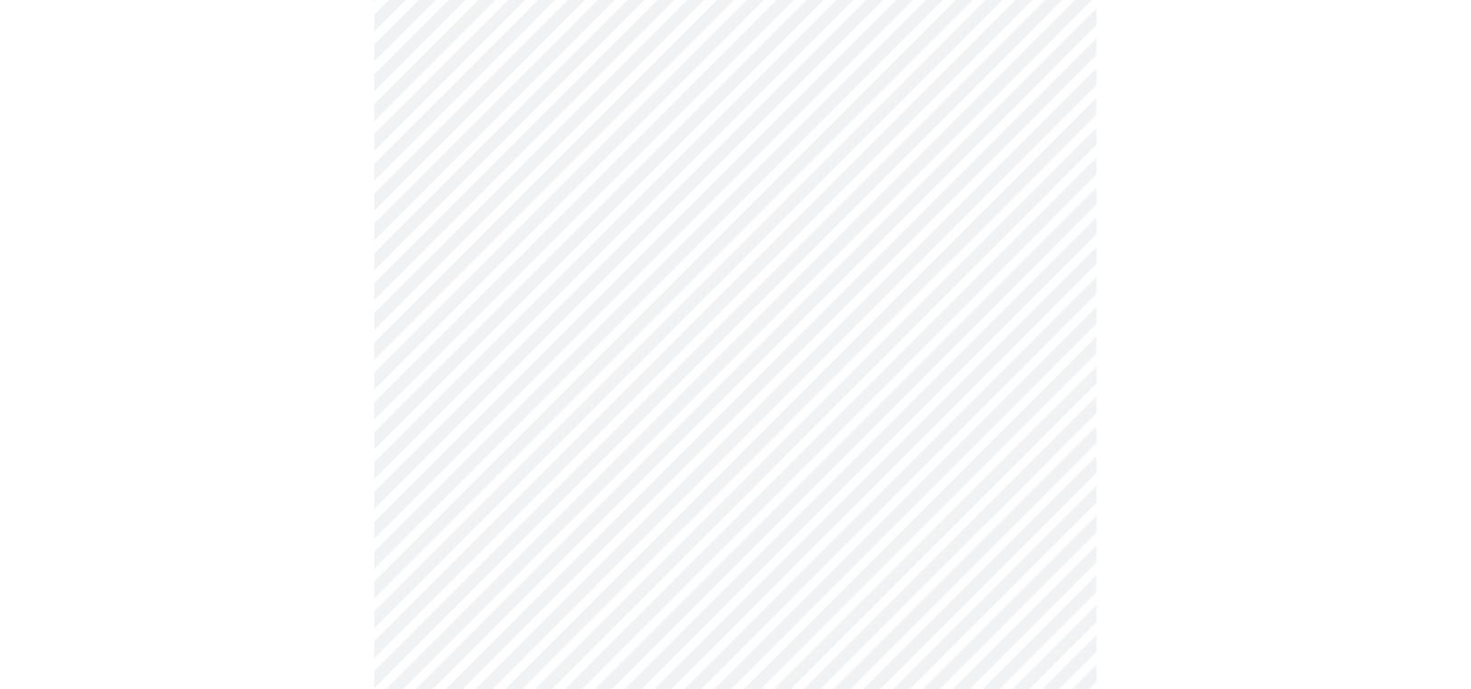
click at [318, 426] on div at bounding box center [735, 376] width 1457 height 1573
click at [518, 503] on body "MyMenopauseRx Appointments Messaging Labs Uploads Medications Community Refer a…" at bounding box center [735, 314] width 1457 height 1699
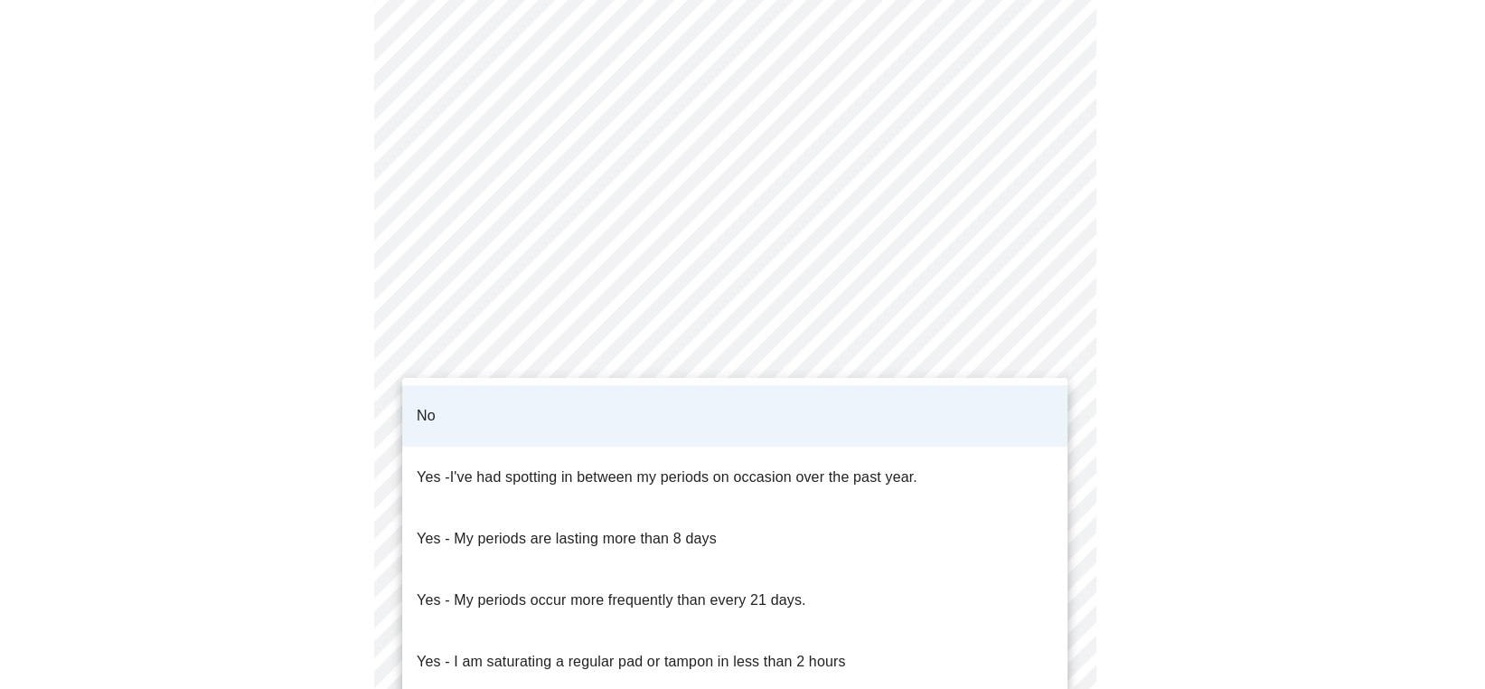
click at [366, 491] on div at bounding box center [742, 344] width 1485 height 689
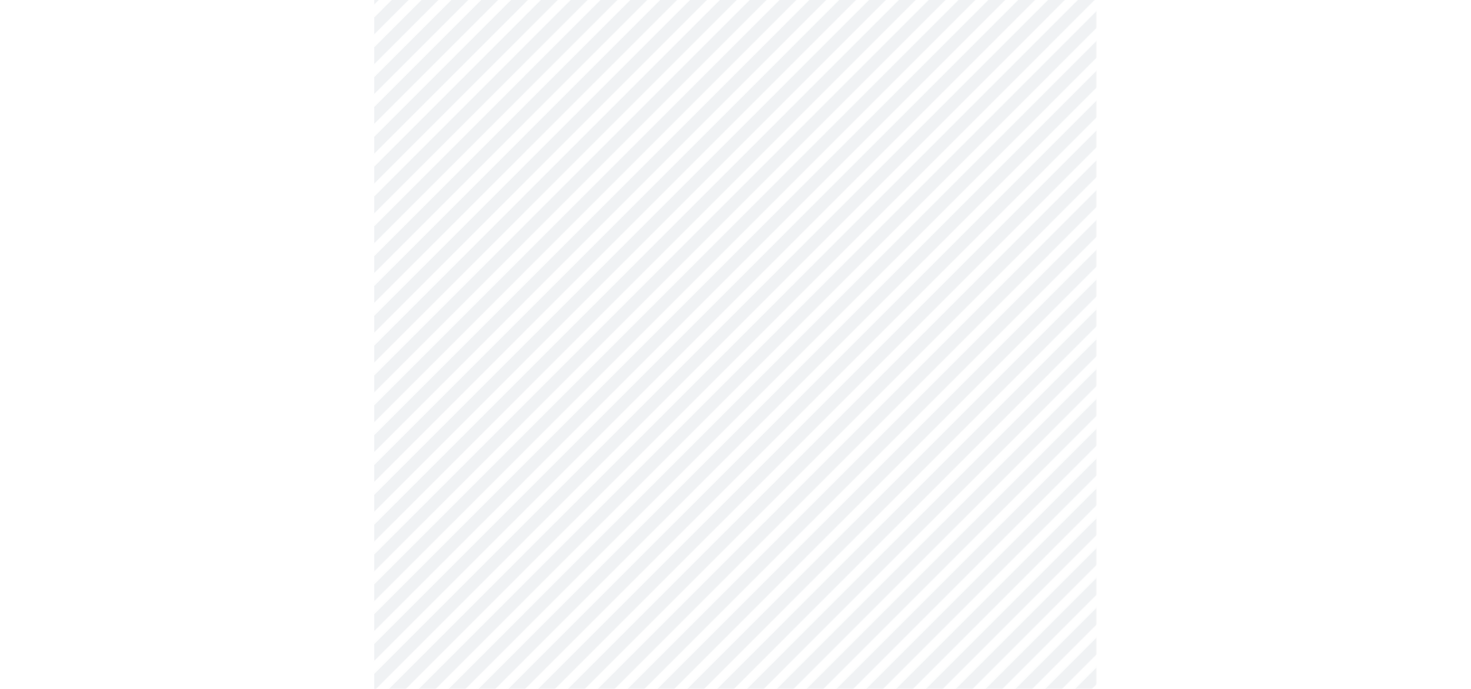
scroll to position [723, 0]
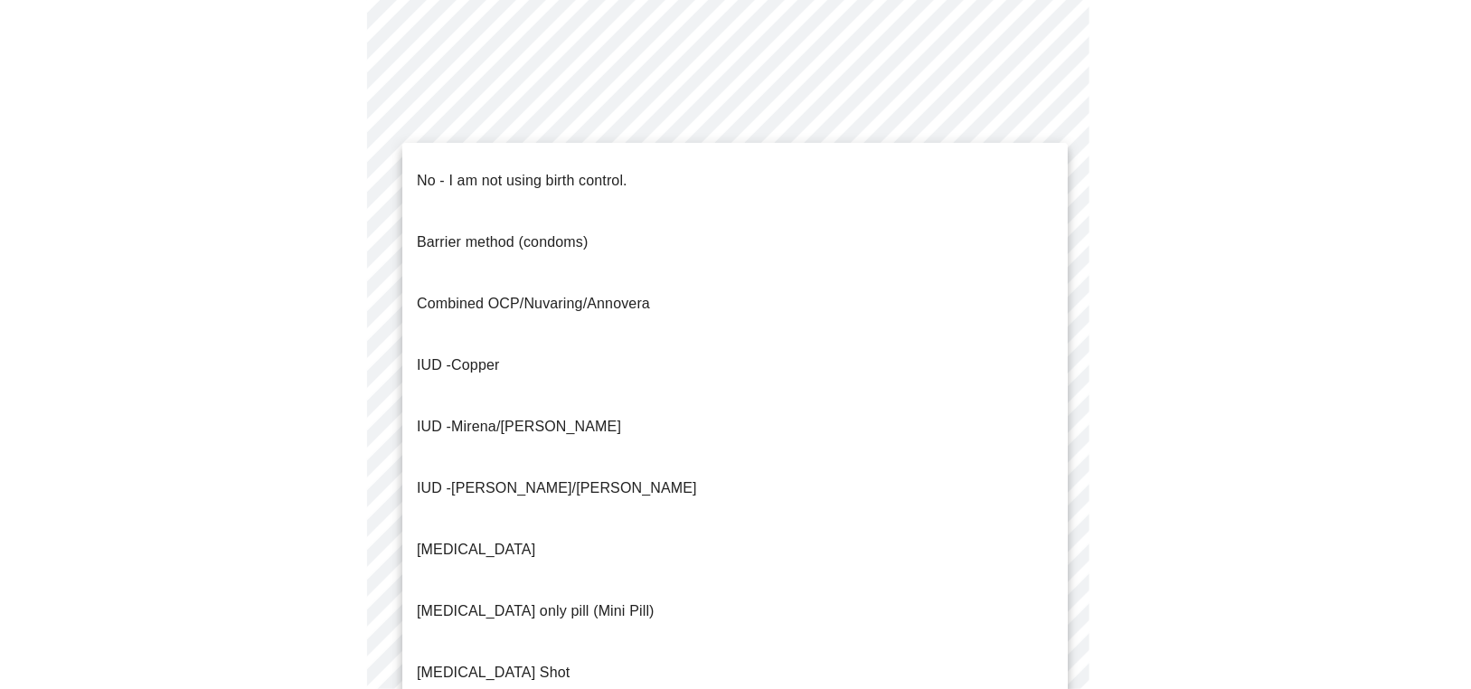
click at [532, 439] on body "MyMenopauseRx Appointments Messaging Labs Uploads Medications Community Refer a…" at bounding box center [735, 133] width 1457 height 1699
click at [483, 170] on p "No - I am not using birth control." at bounding box center [522, 181] width 211 height 22
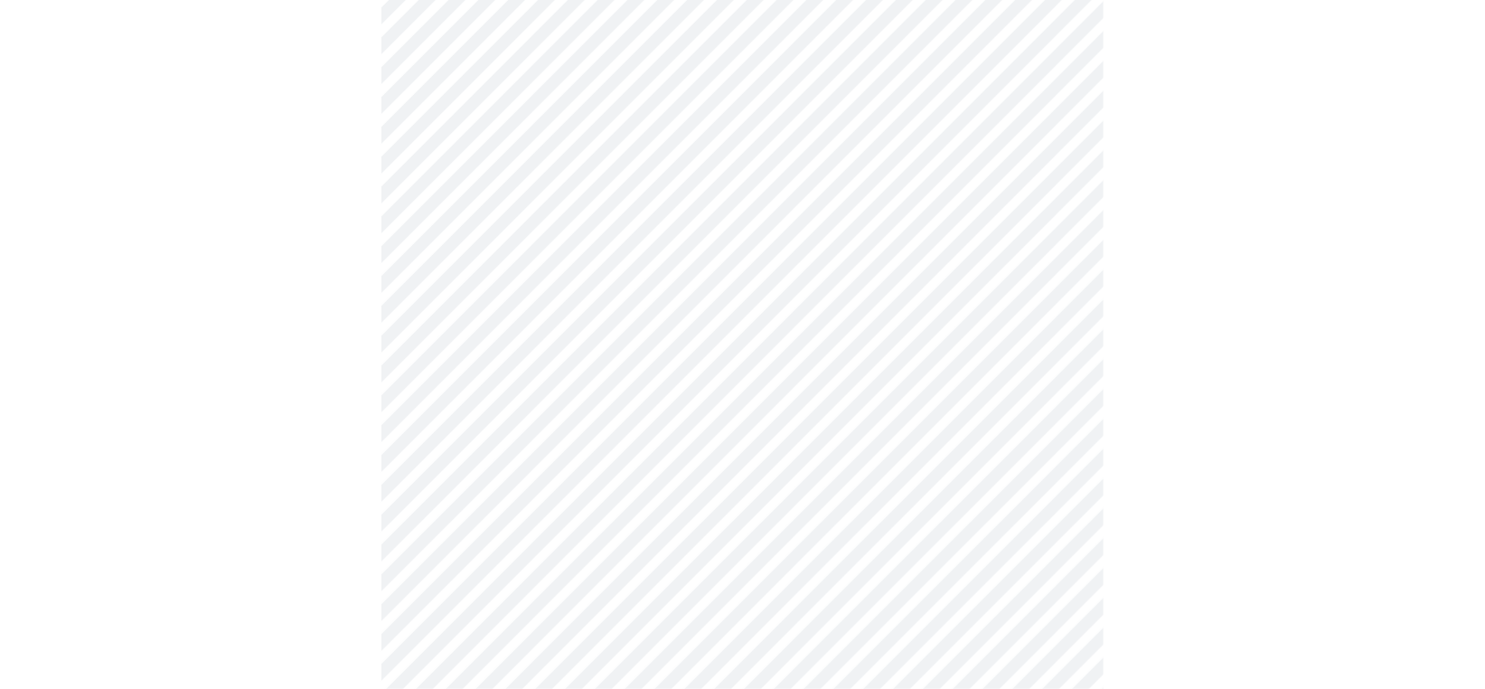
scroll to position [998, 0]
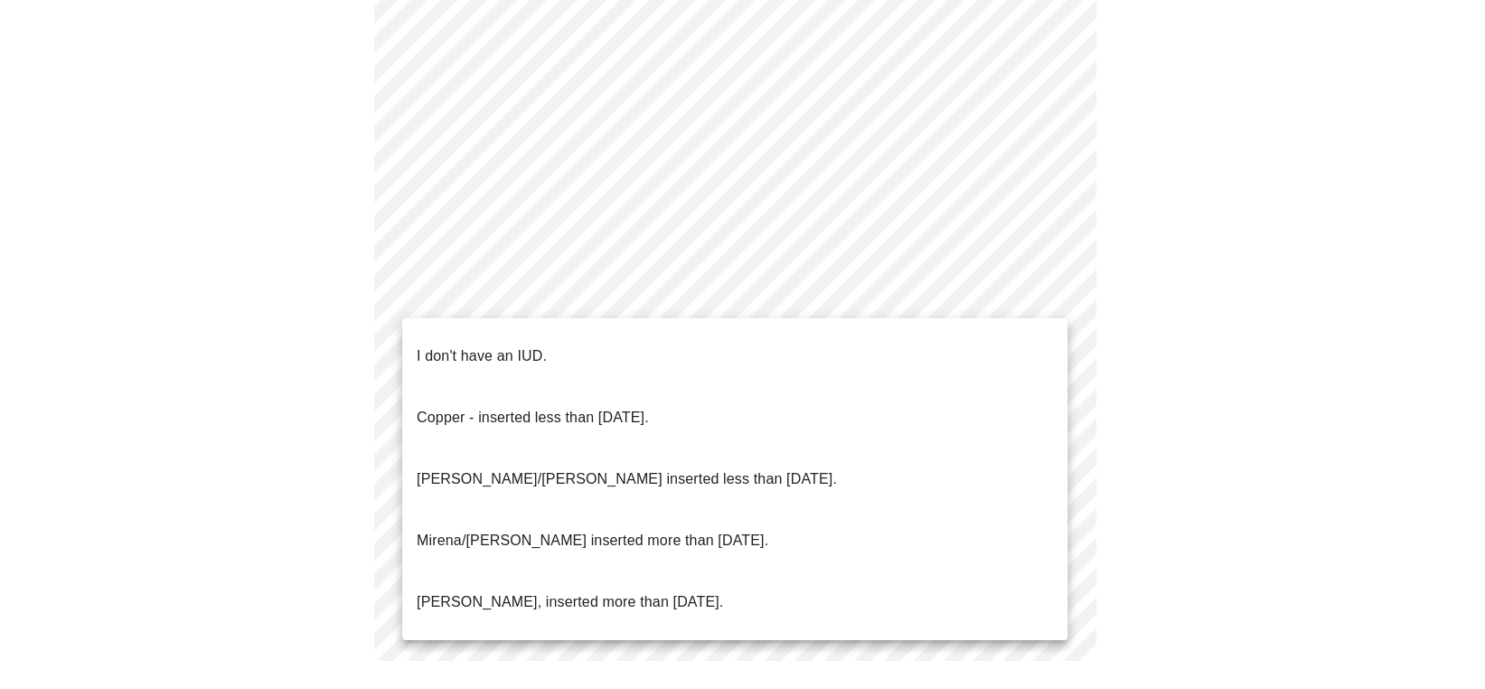
click at [474, 345] on p "I don't have an IUD." at bounding box center [482, 356] width 130 height 22
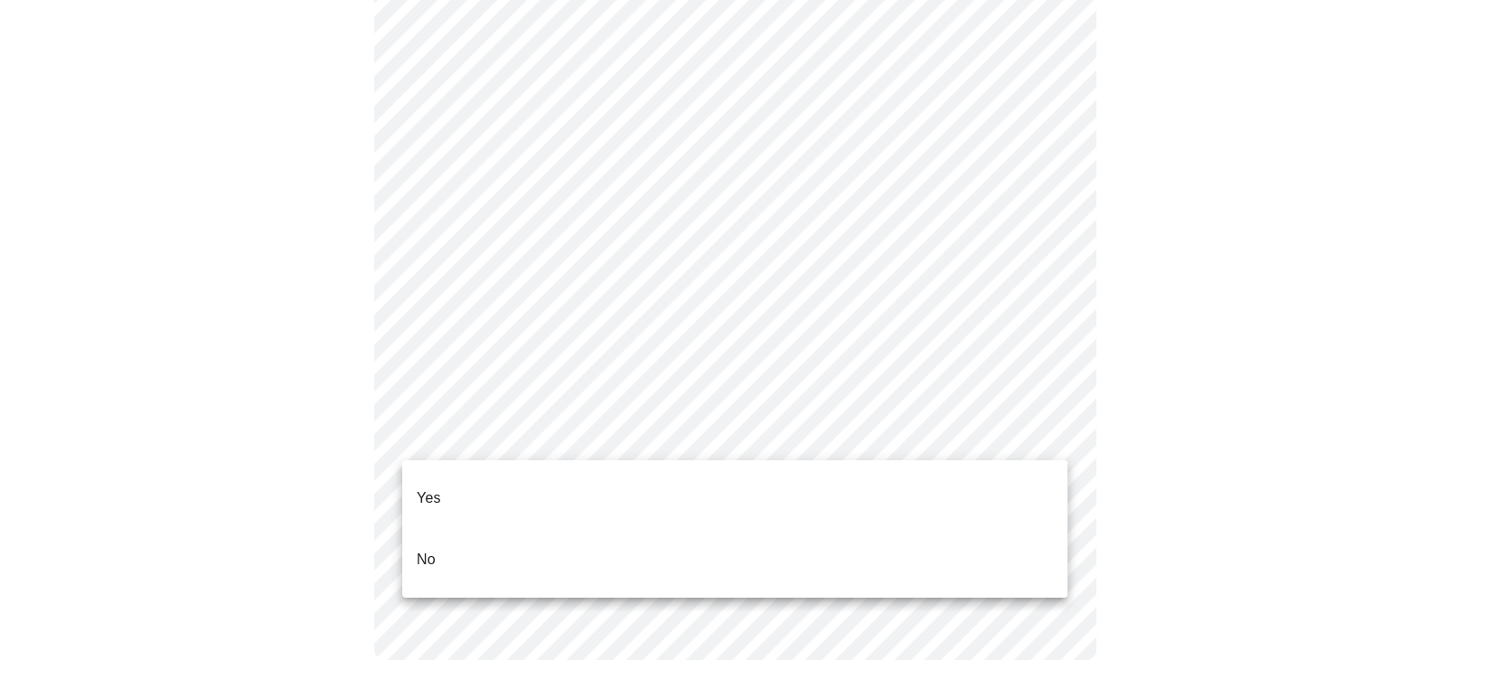
click at [469, 490] on li "Yes" at bounding box center [734, 497] width 665 height 61
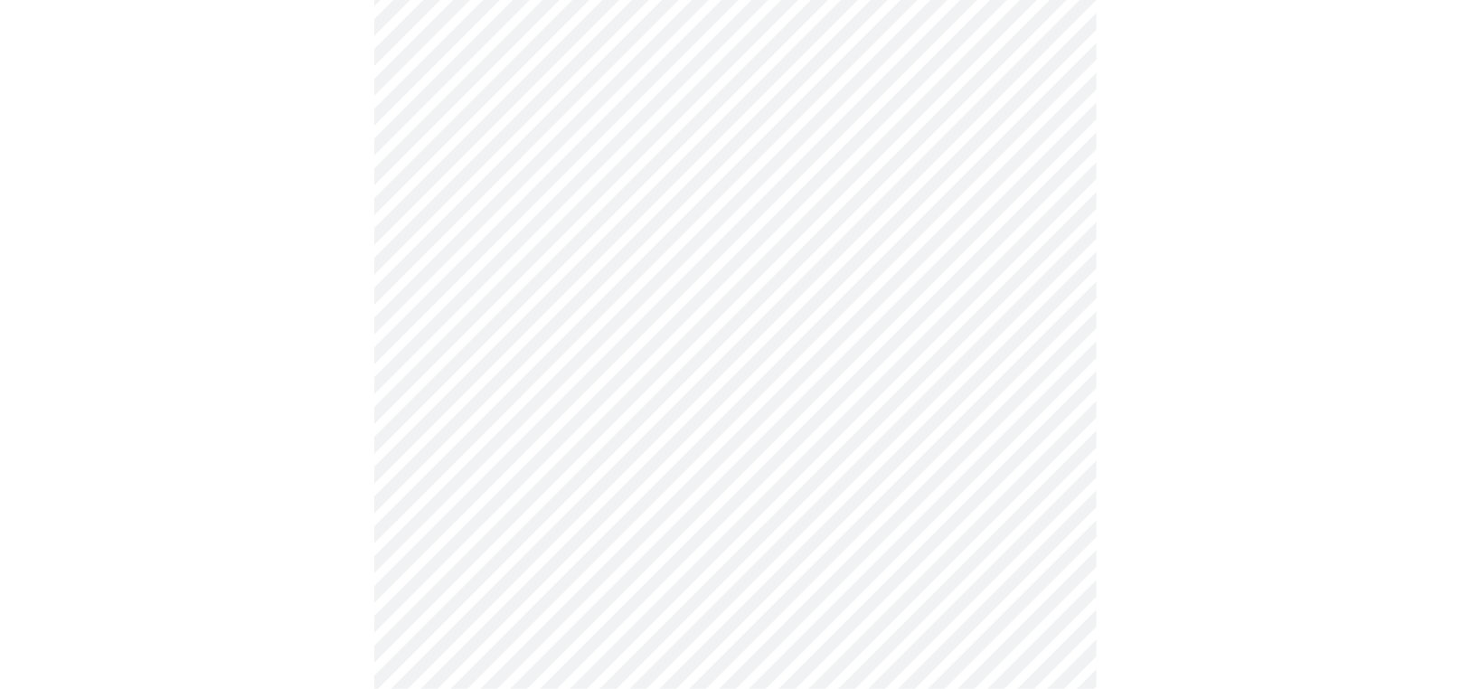
scroll to position [181, 0]
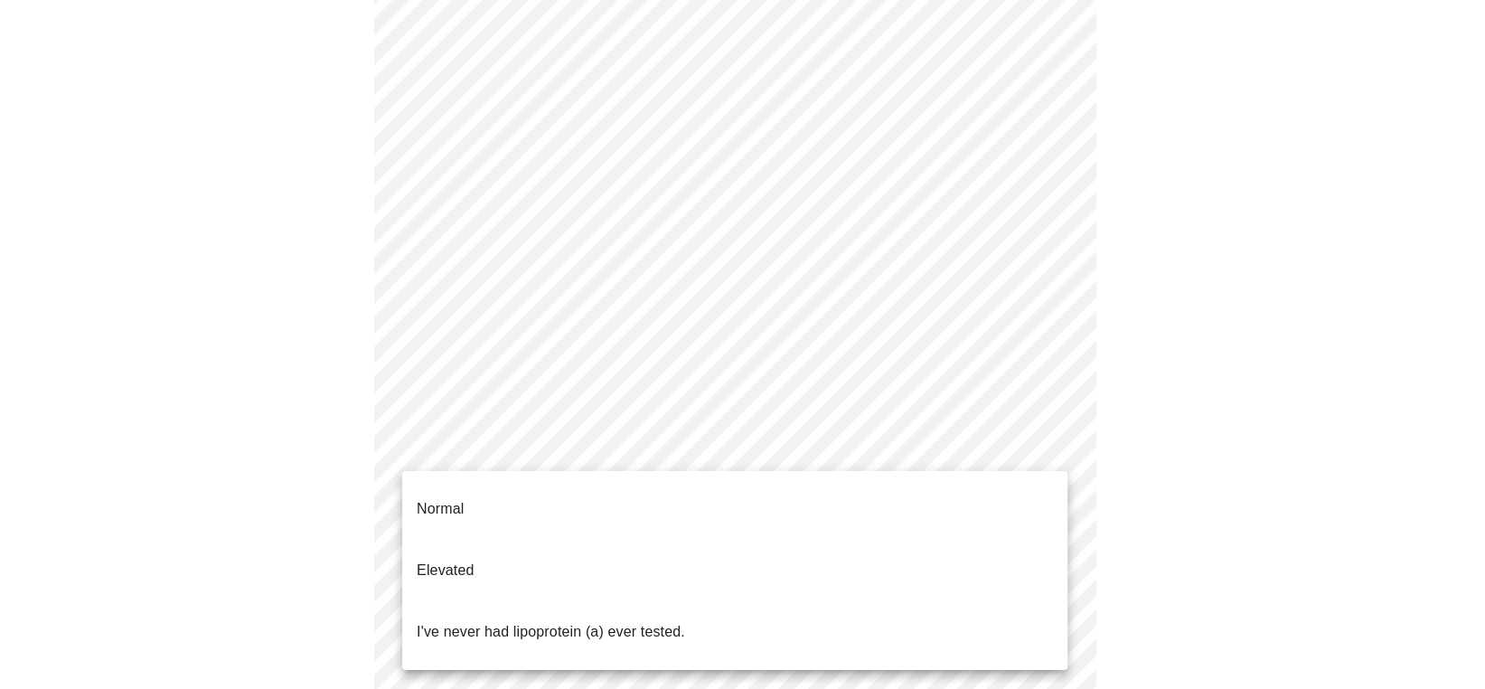
click at [603, 456] on body "MyMenopauseRx Appointments Messaging Labs Uploads Medications Community Refer a…" at bounding box center [742, 493] width 1471 height 1335
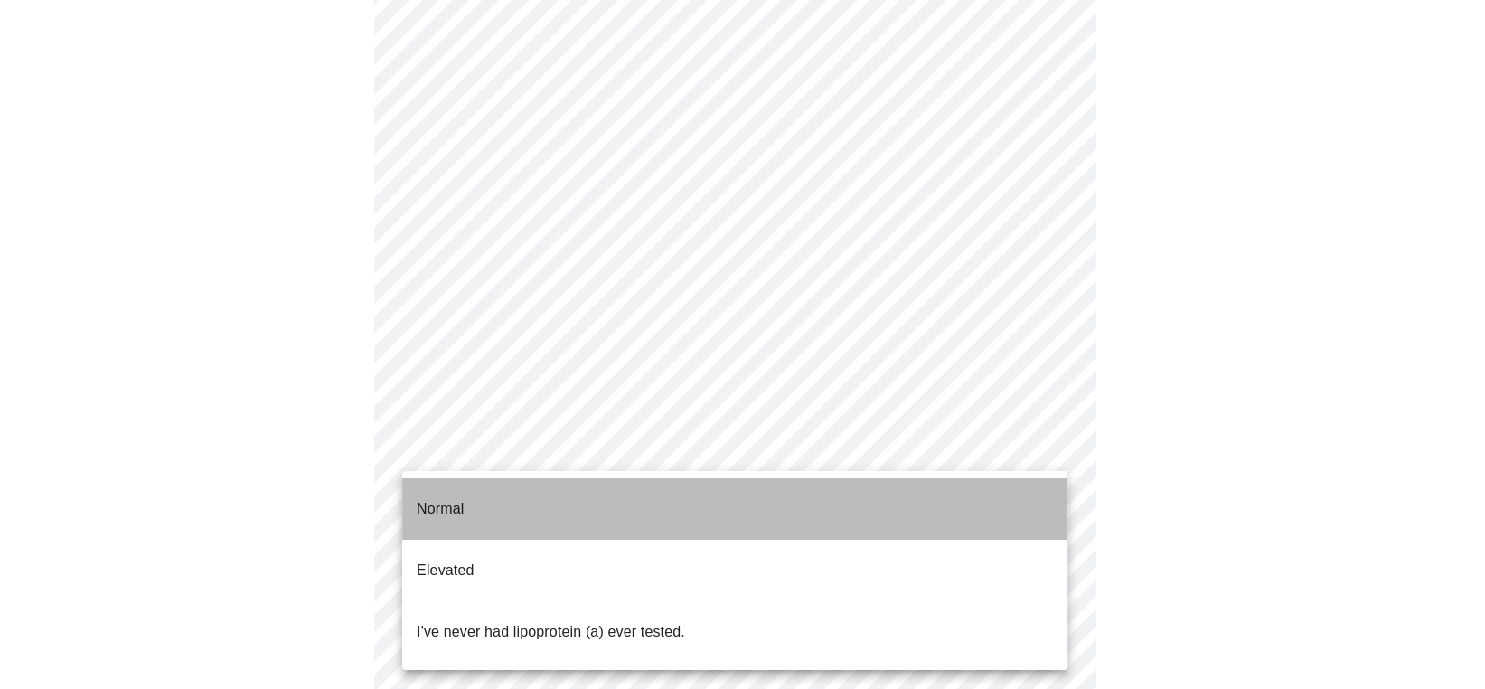
click at [514, 494] on li "Normal" at bounding box center [734, 508] width 665 height 61
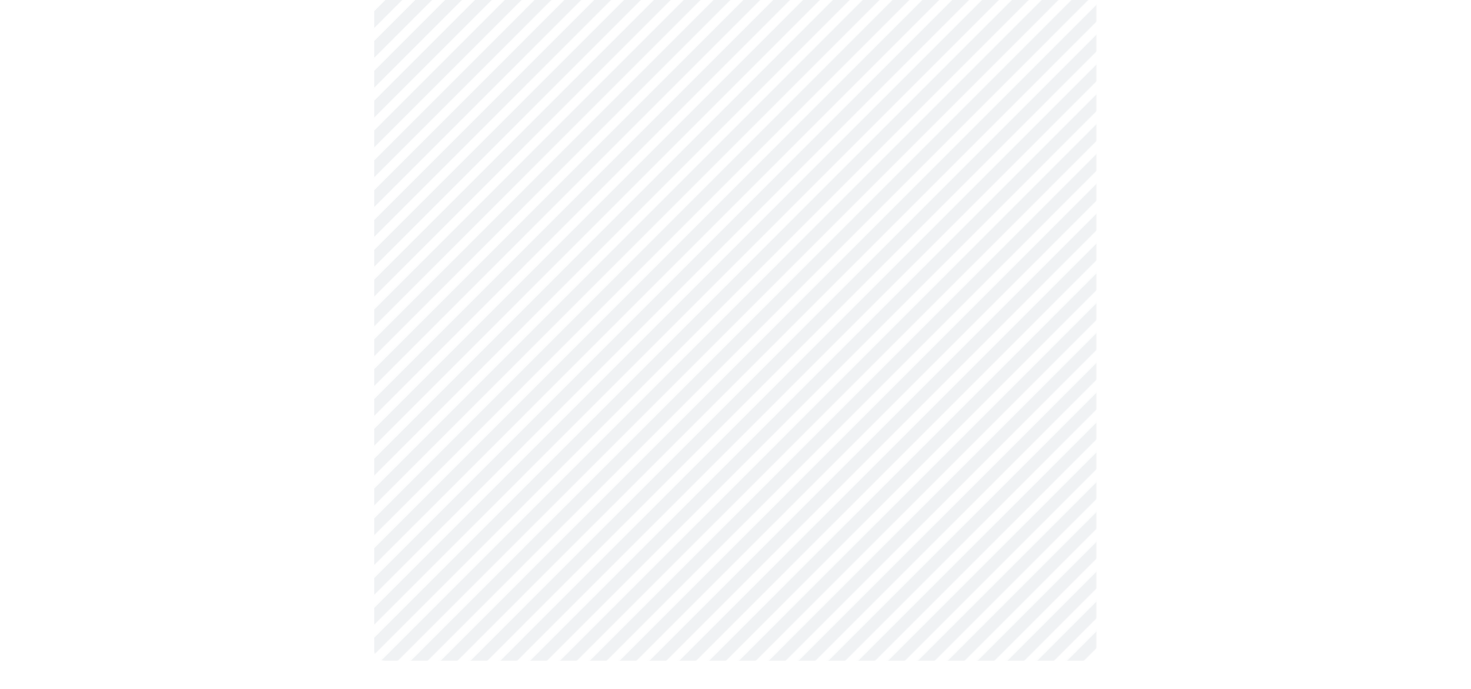
scroll to position [0, 0]
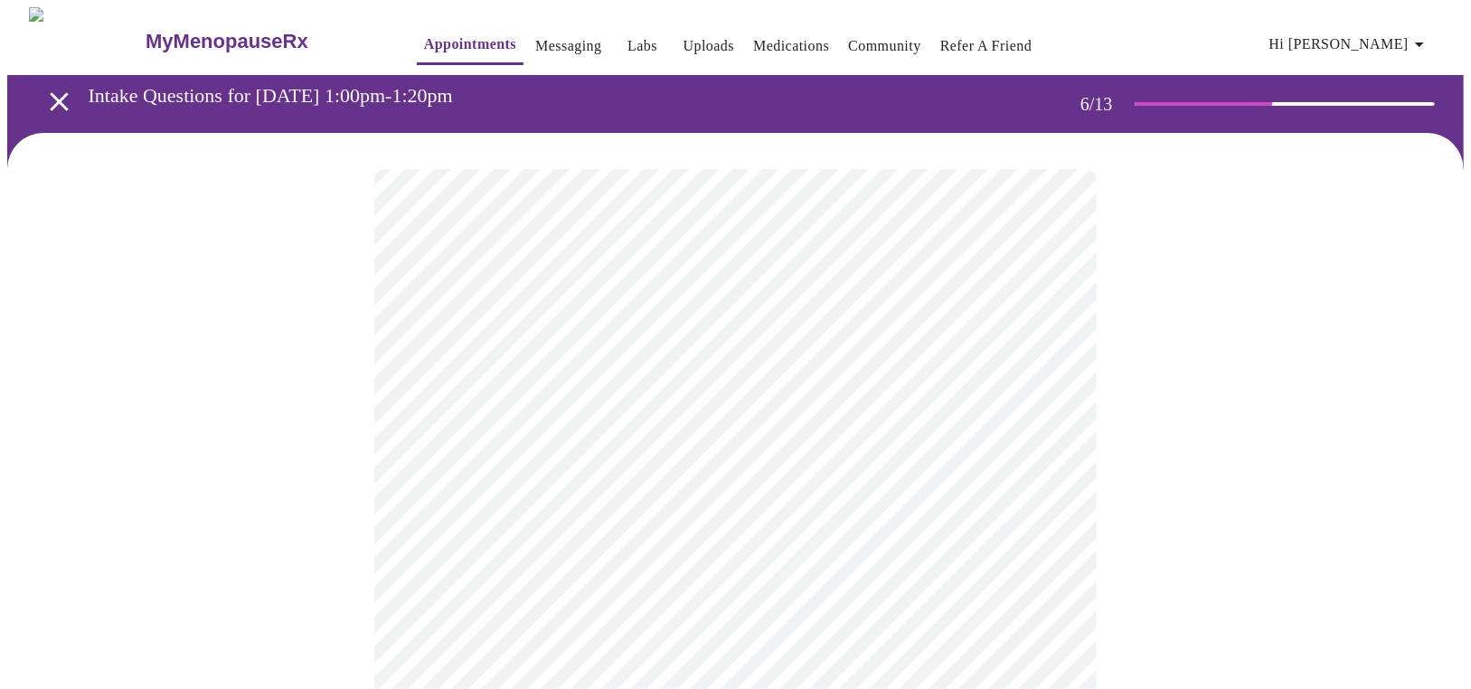
drag, startPoint x: 169, startPoint y: 250, endPoint x: 222, endPoint y: 271, distance: 56.8
click at [169, 250] on div at bounding box center [735, 547] width 1457 height 828
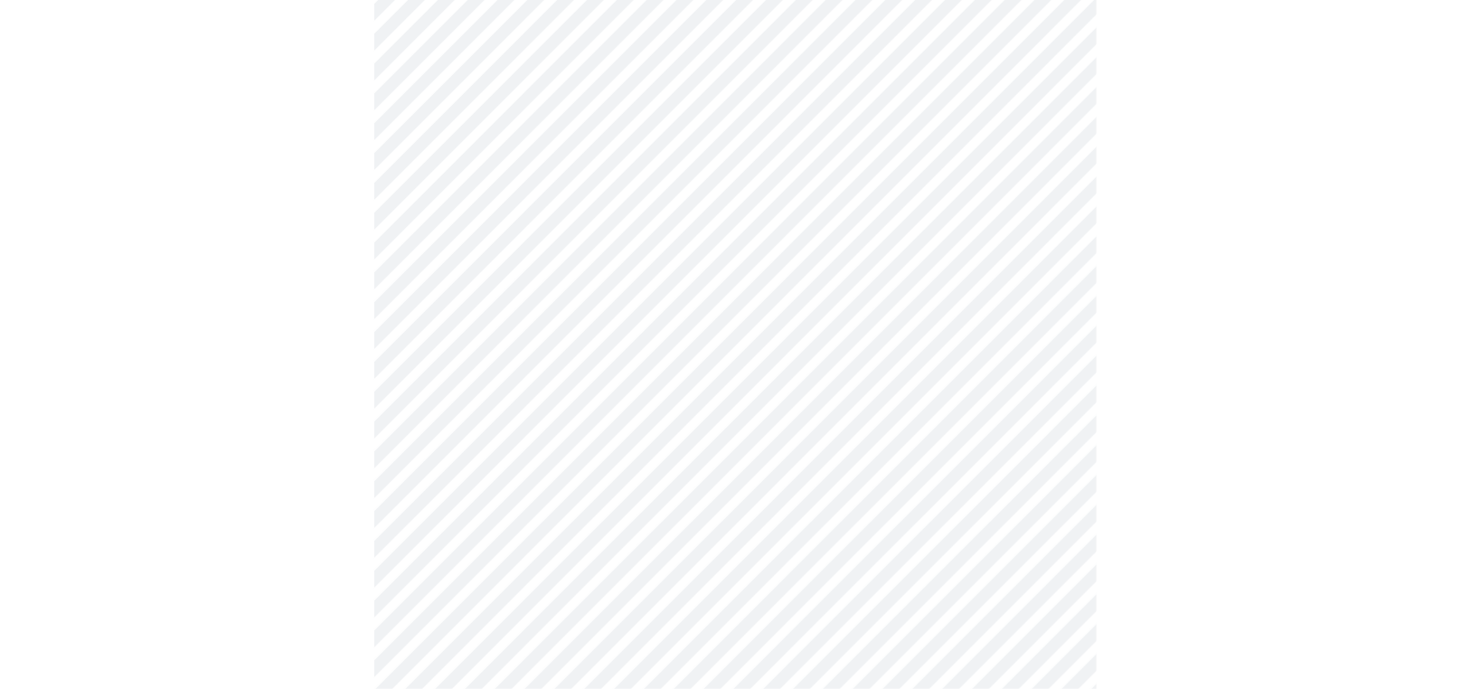
scroll to position [4702, 0]
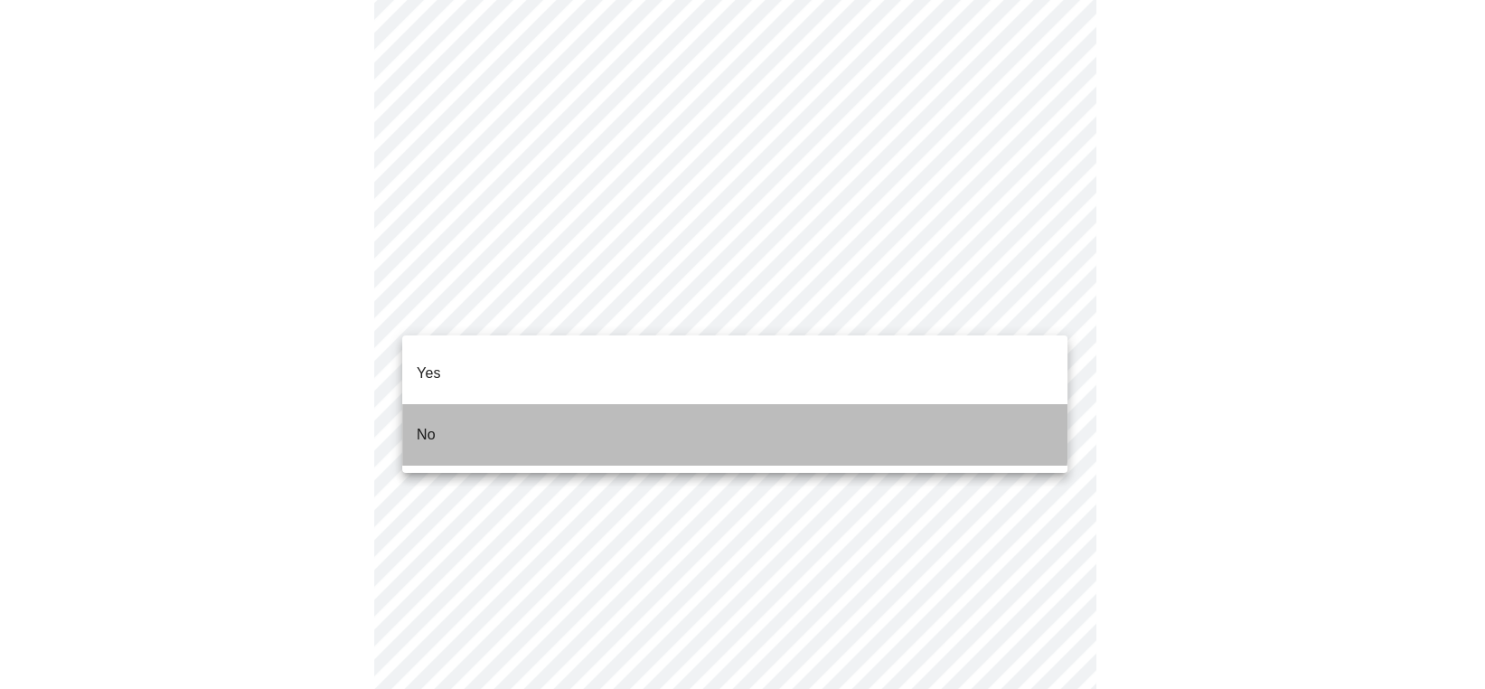
click at [439, 404] on li "No" at bounding box center [734, 434] width 665 height 61
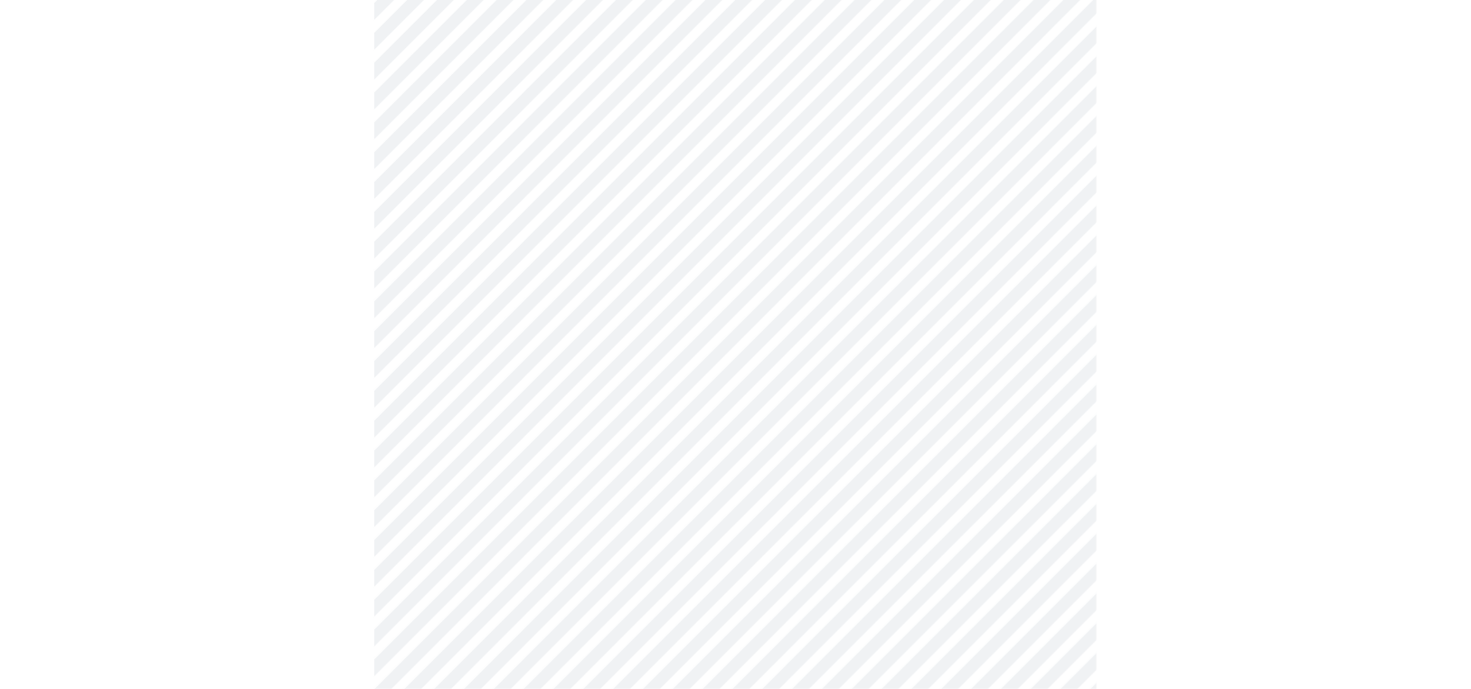
scroll to position [4792, 0]
